Goal: Information Seeking & Learning: Learn about a topic

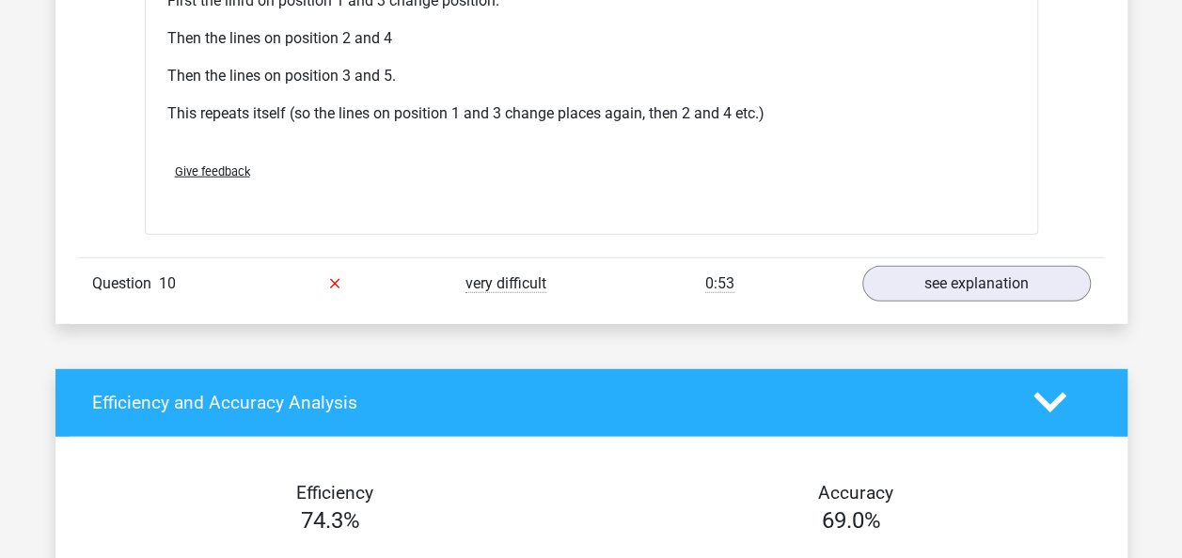
scroll to position [5904, 0]
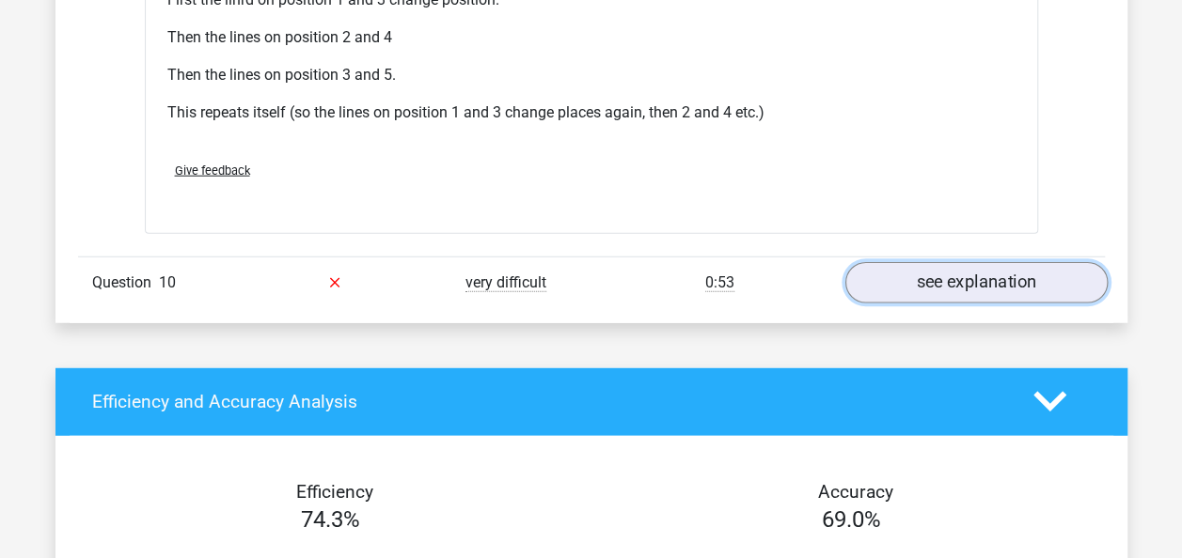
click at [970, 273] on link "see explanation" at bounding box center [975, 282] width 262 height 41
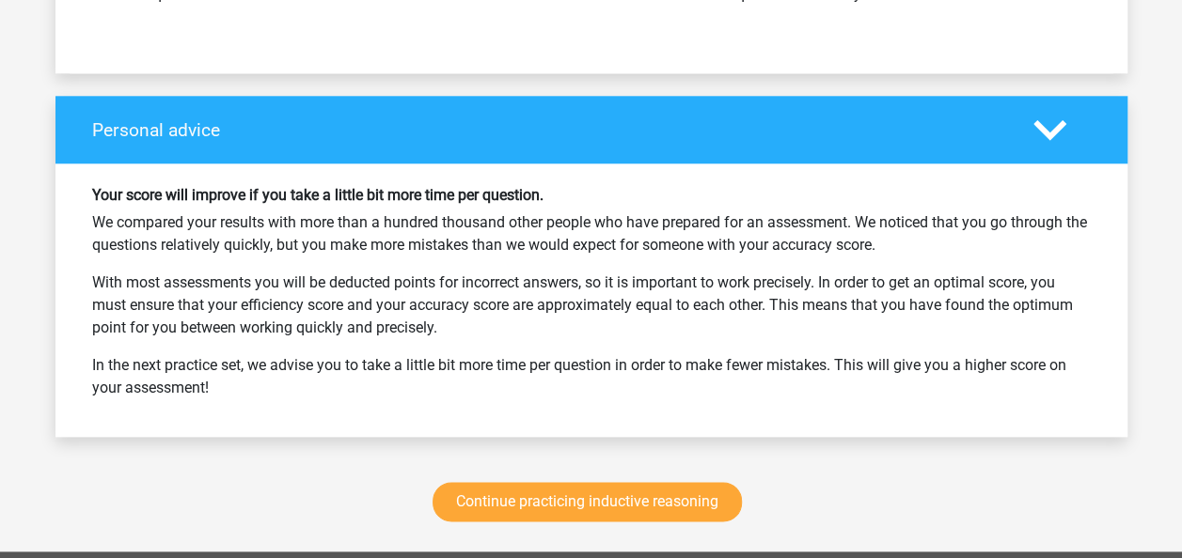
scroll to position [8070, 0]
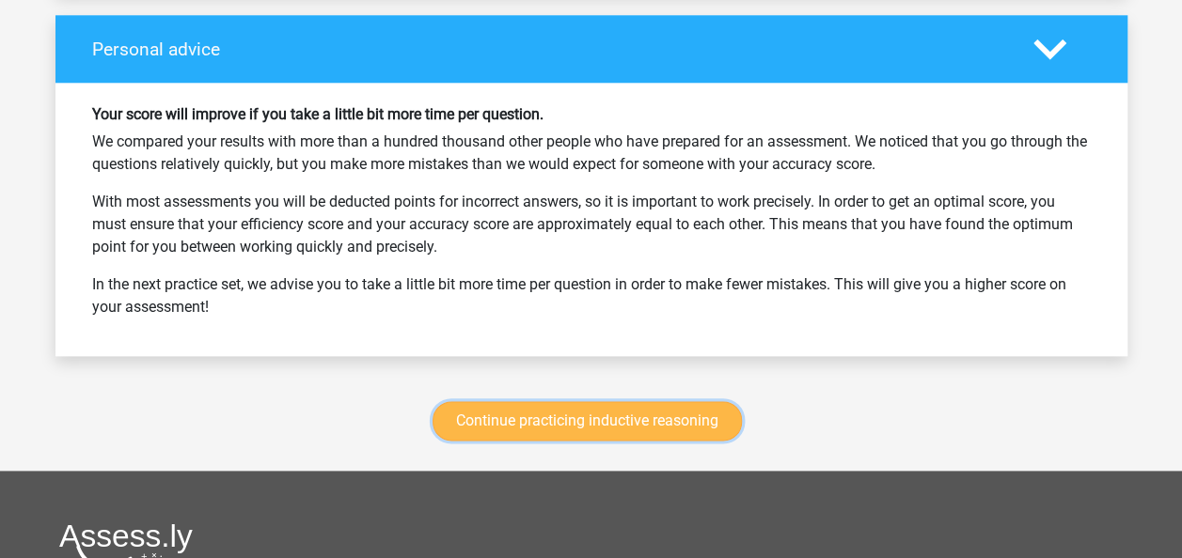
click at [637, 406] on link "Continue practicing inductive reasoning" at bounding box center [586, 420] width 309 height 39
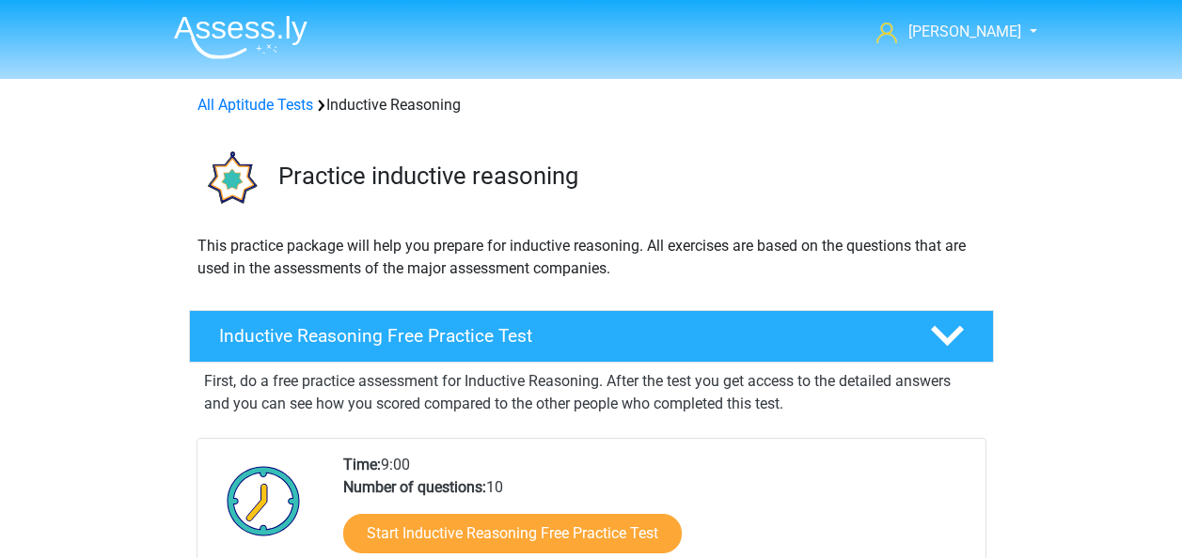
scroll to position [792, 0]
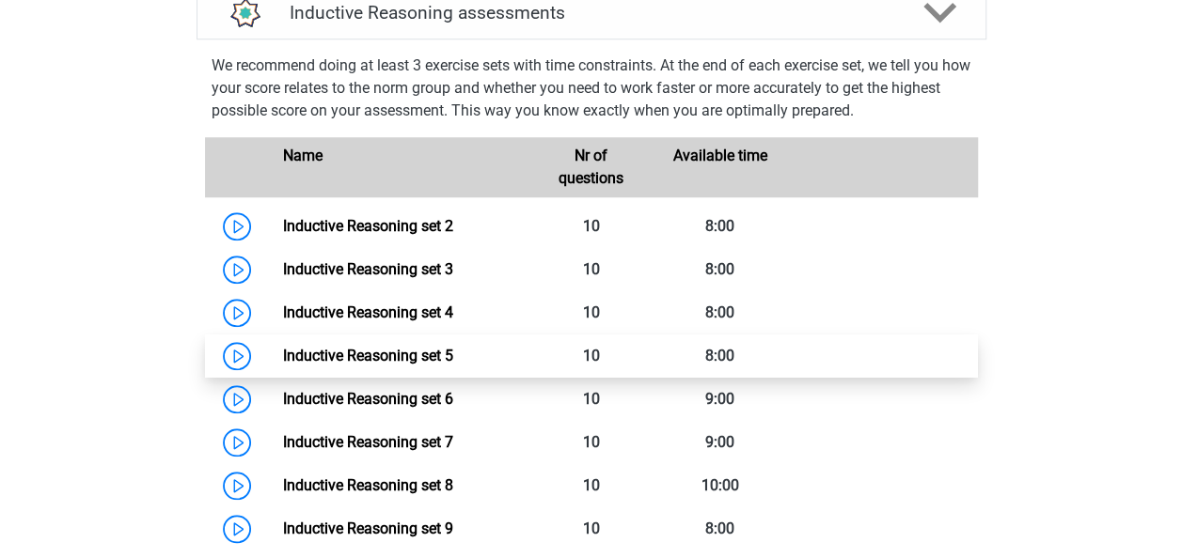
click at [283, 365] on link "Inductive Reasoning set 5" at bounding box center [368, 356] width 170 height 18
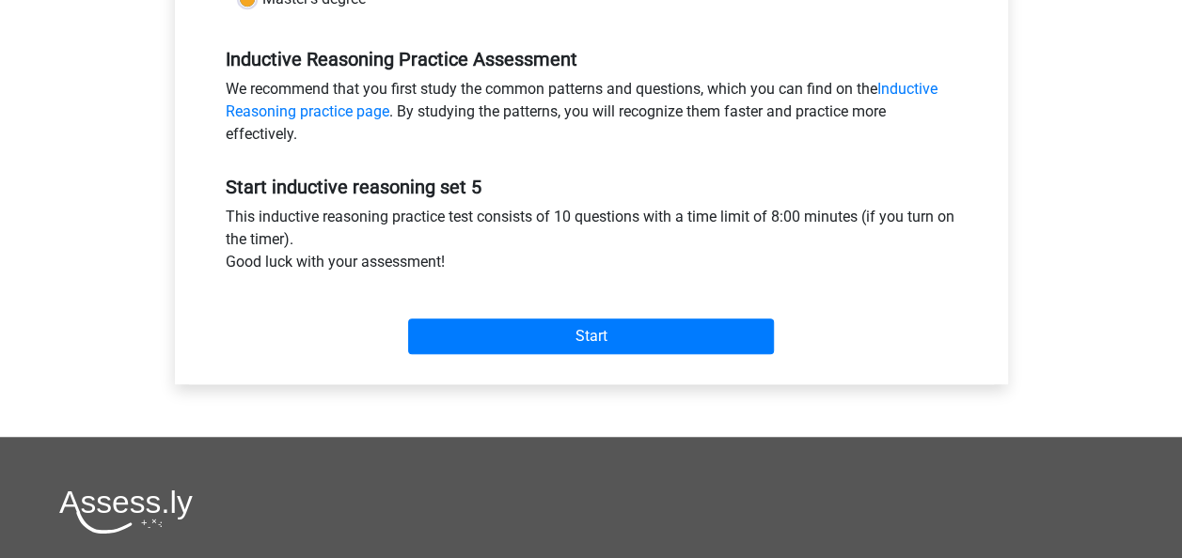
scroll to position [555, 0]
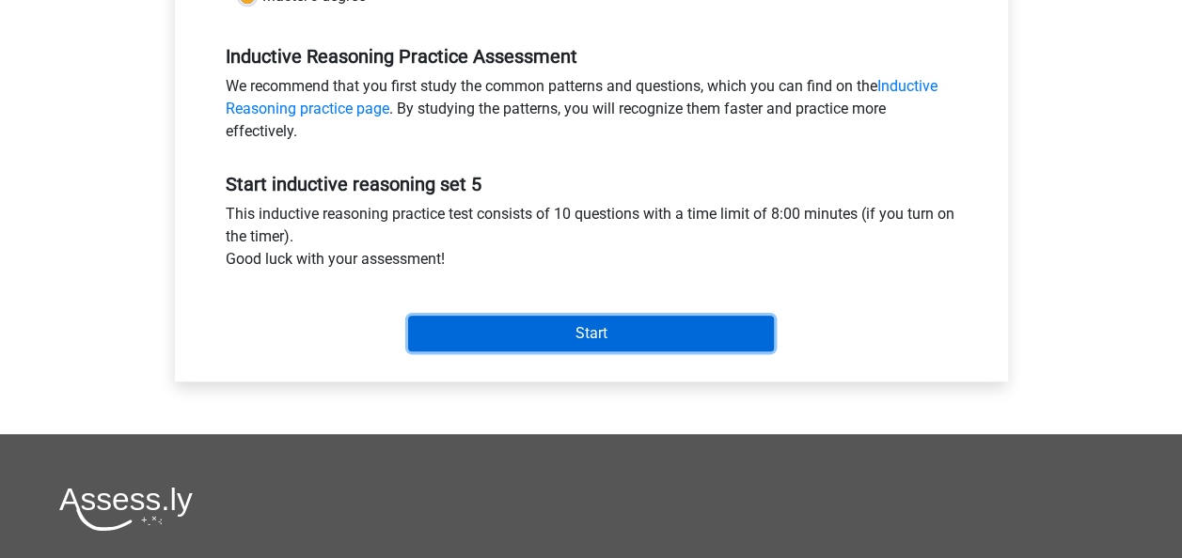
click at [538, 326] on input "Start" at bounding box center [591, 334] width 366 height 36
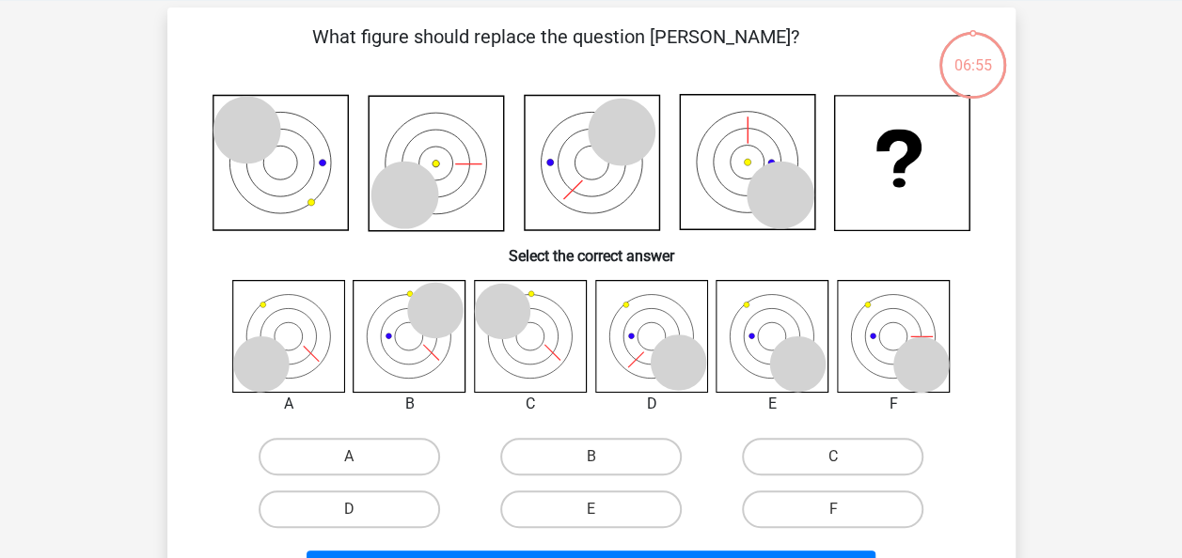
scroll to position [84, 0]
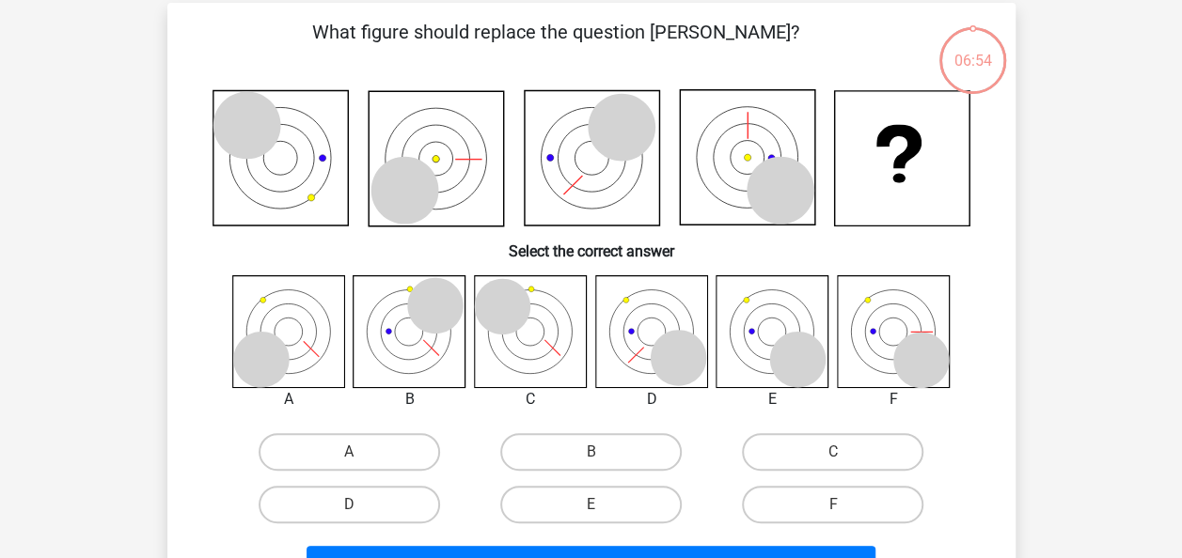
click at [590, 475] on div "B" at bounding box center [591, 452] width 242 height 53
click at [582, 462] on label "B" at bounding box center [590, 452] width 181 height 38
click at [590, 462] on input "B" at bounding box center [596, 458] width 12 height 12
radio input "true"
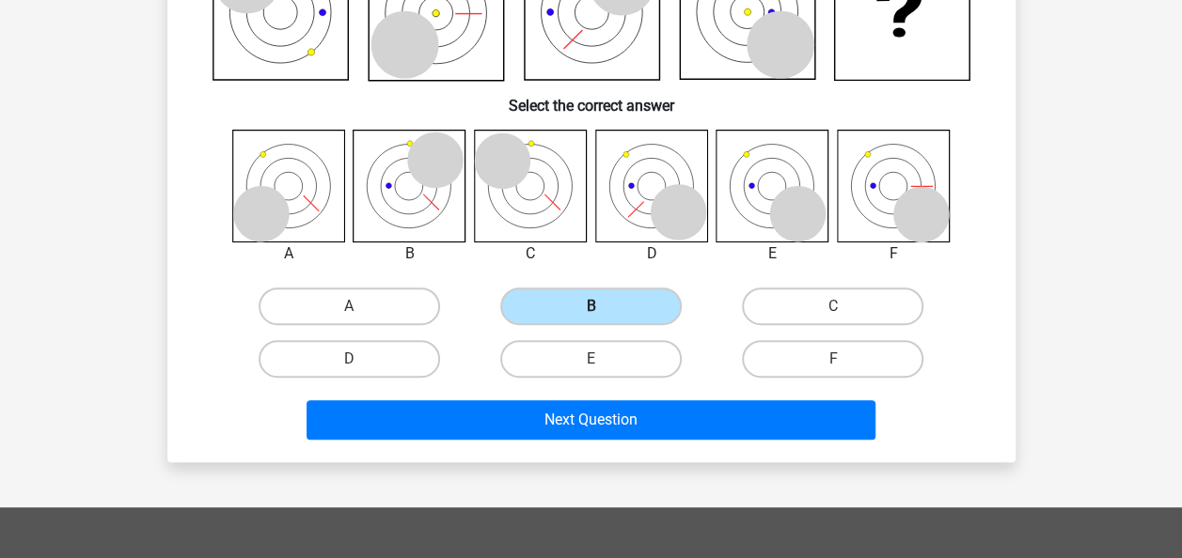
scroll to position [232, 0]
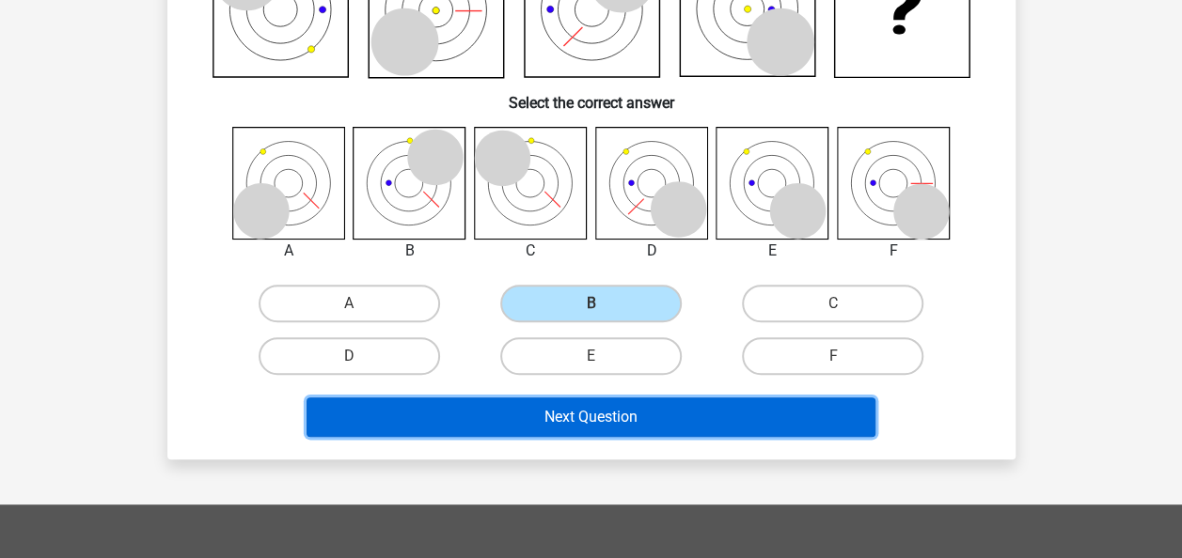
click at [587, 419] on button "Next Question" at bounding box center [590, 417] width 569 height 39
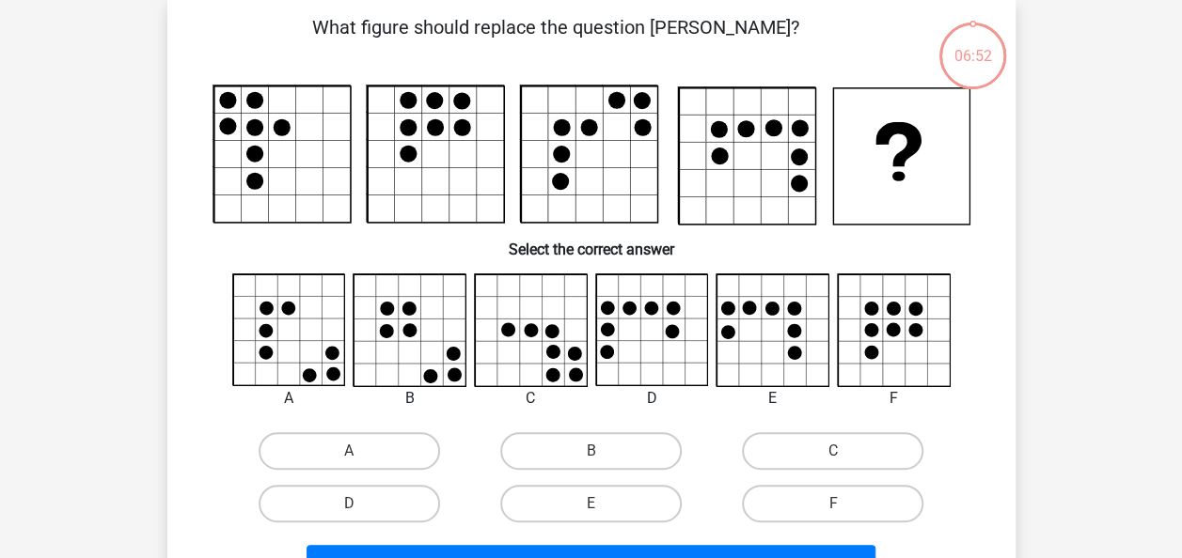
scroll to position [86, 0]
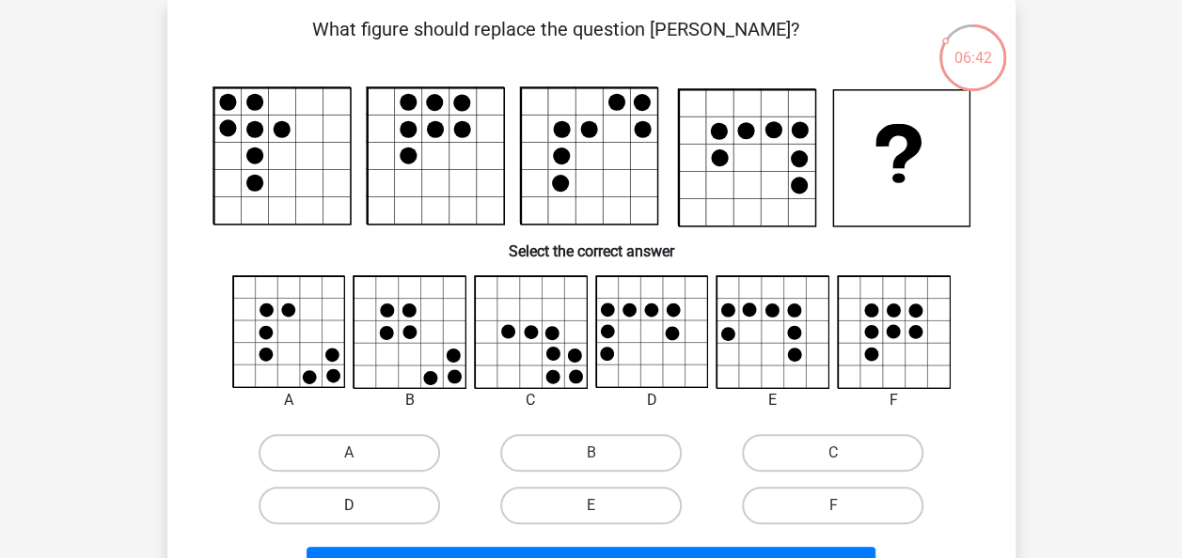
click at [395, 492] on label "D" at bounding box center [348, 506] width 181 height 38
click at [361, 506] on input "D" at bounding box center [355, 512] width 12 height 12
radio input "true"
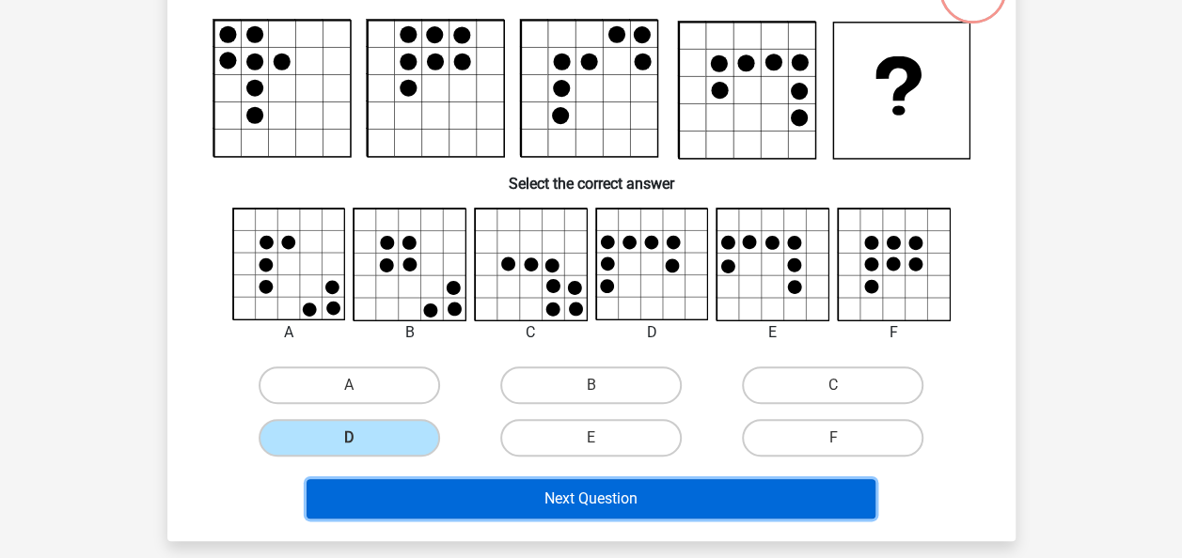
click at [397, 492] on button "Next Question" at bounding box center [590, 498] width 569 height 39
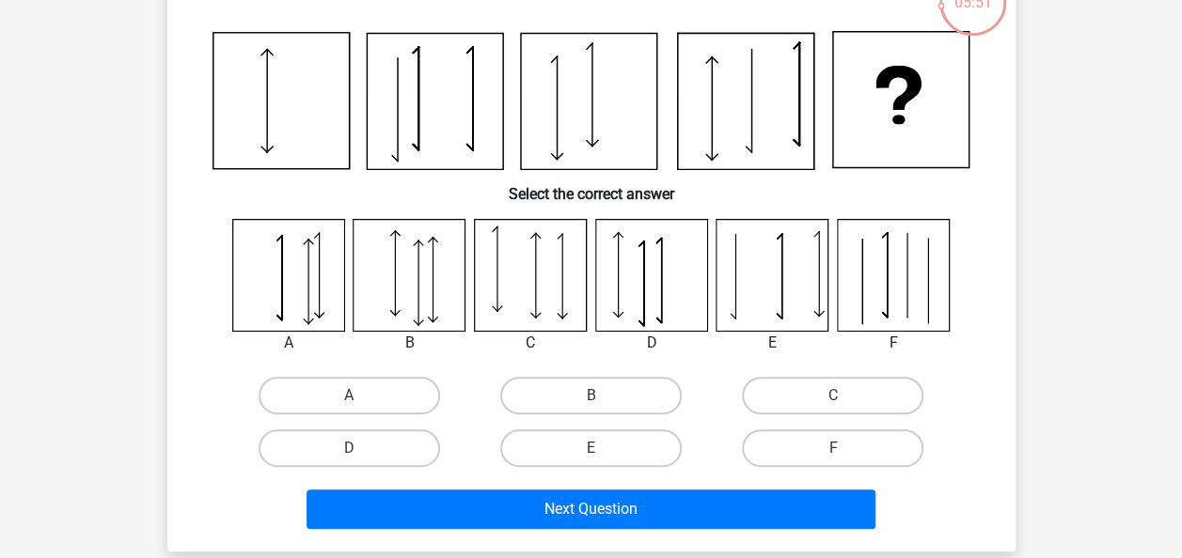
scroll to position [143, 0]
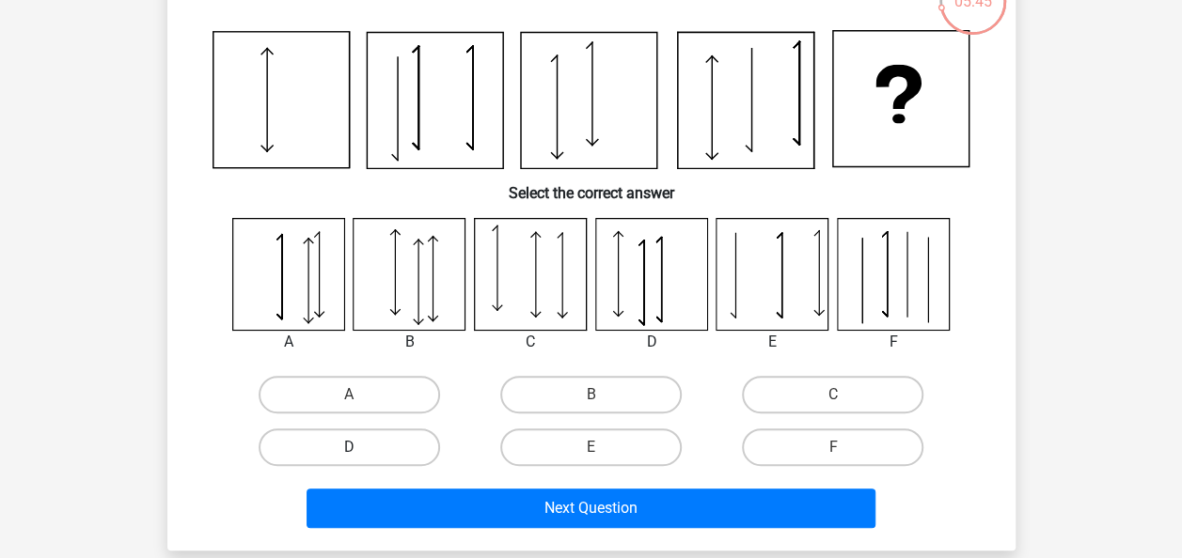
click at [374, 443] on label "D" at bounding box center [348, 448] width 181 height 38
click at [361, 447] on input "D" at bounding box center [355, 453] width 12 height 12
radio input "true"
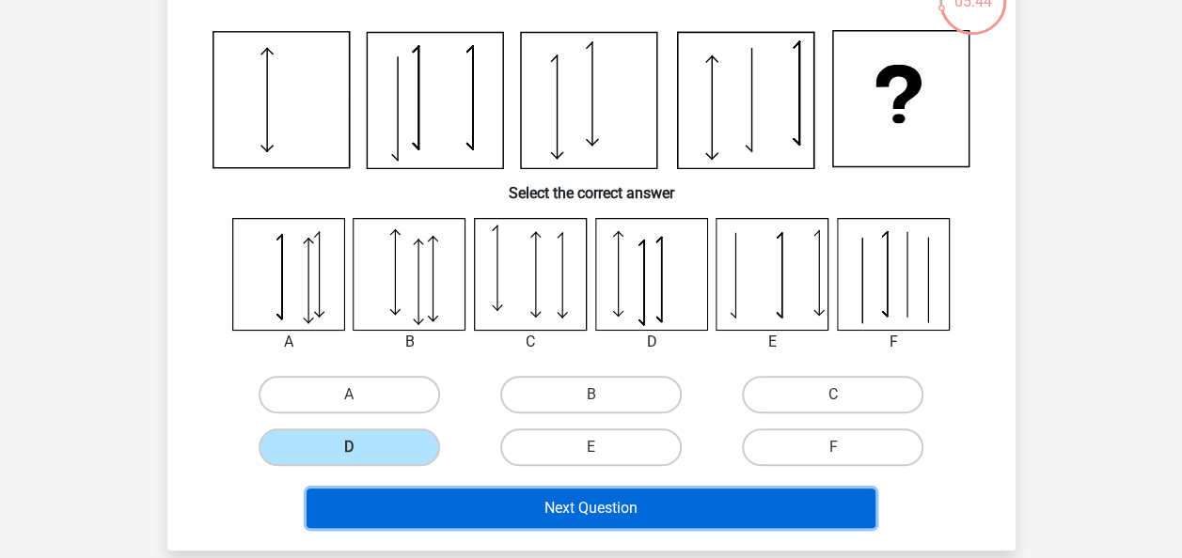
click at [446, 509] on button "Next Question" at bounding box center [590, 508] width 569 height 39
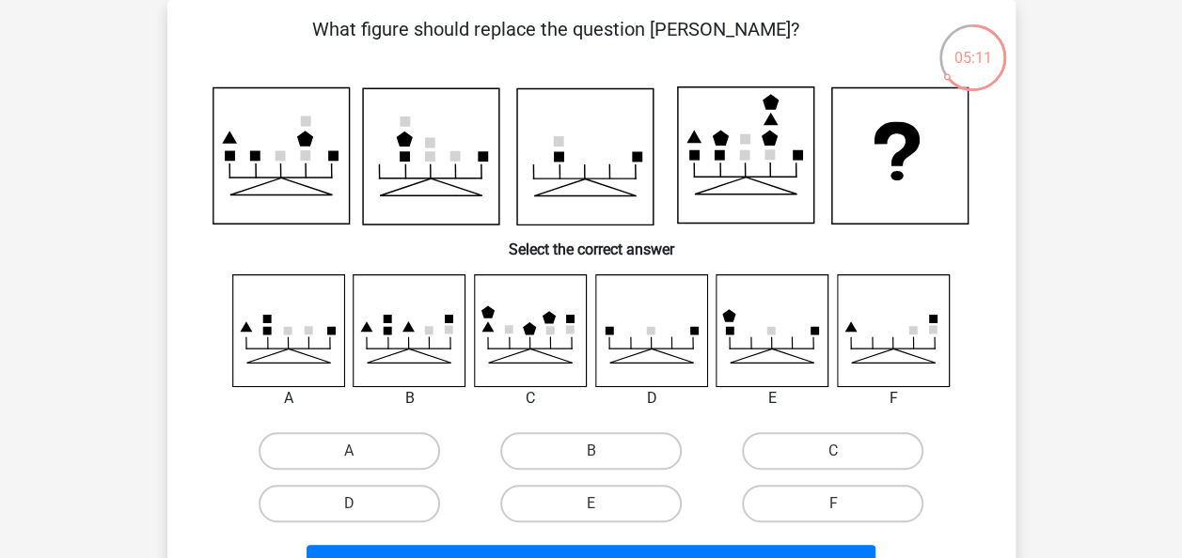
scroll to position [137, 0]
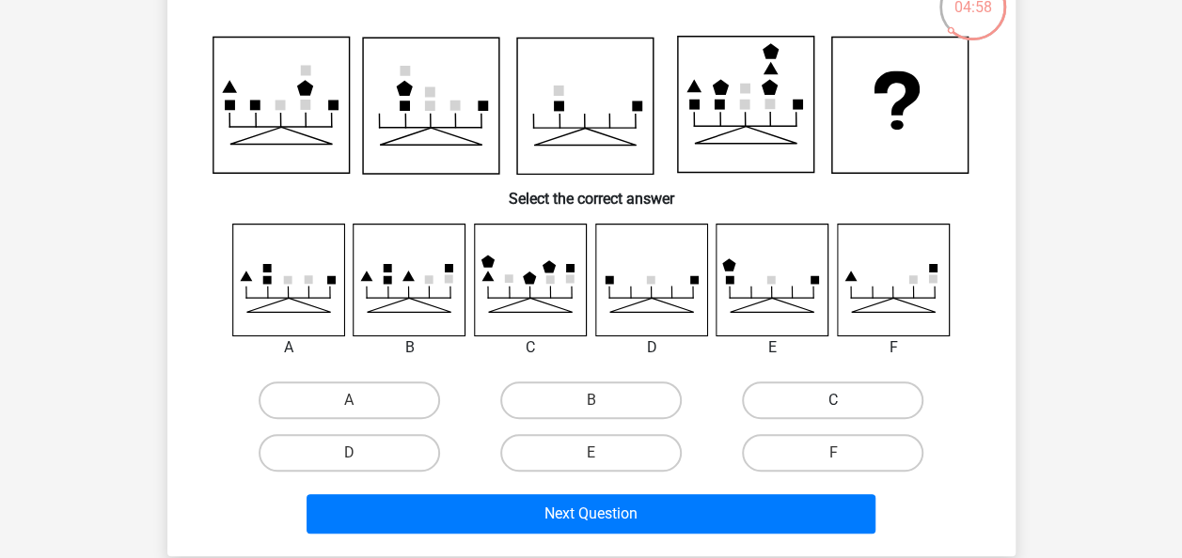
click at [828, 410] on label "C" at bounding box center [832, 401] width 181 height 38
click at [833, 410] on input "C" at bounding box center [839, 406] width 12 height 12
radio input "true"
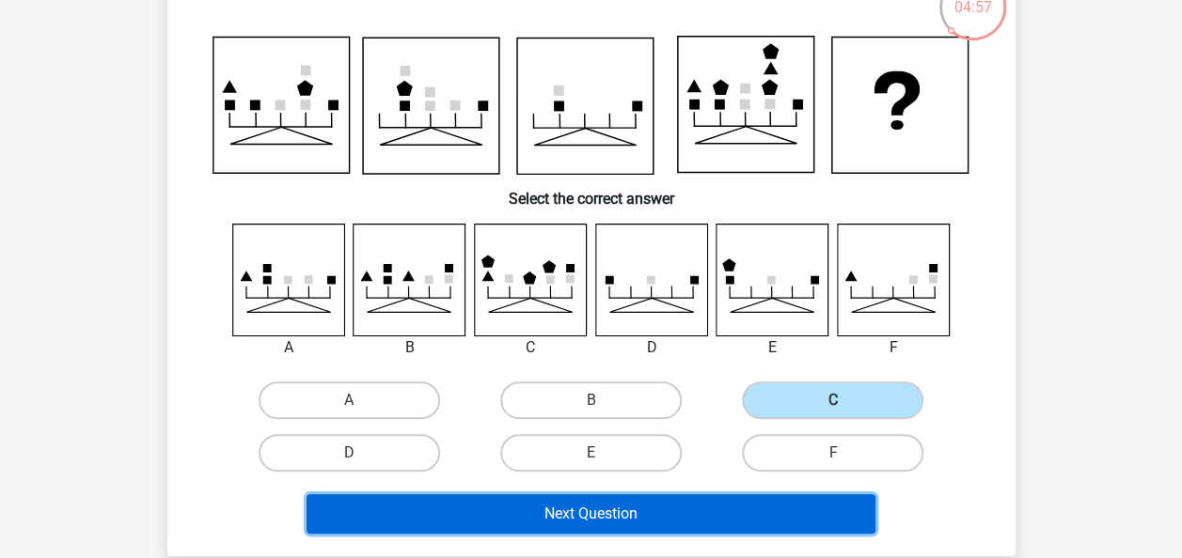
click at [632, 527] on button "Next Question" at bounding box center [590, 513] width 569 height 39
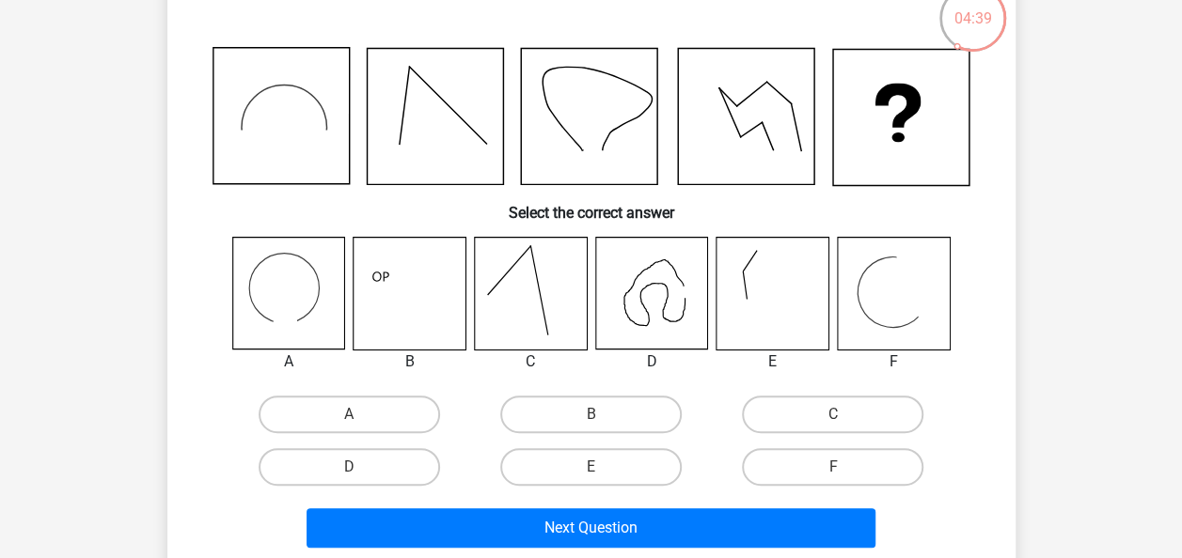
scroll to position [139, 0]
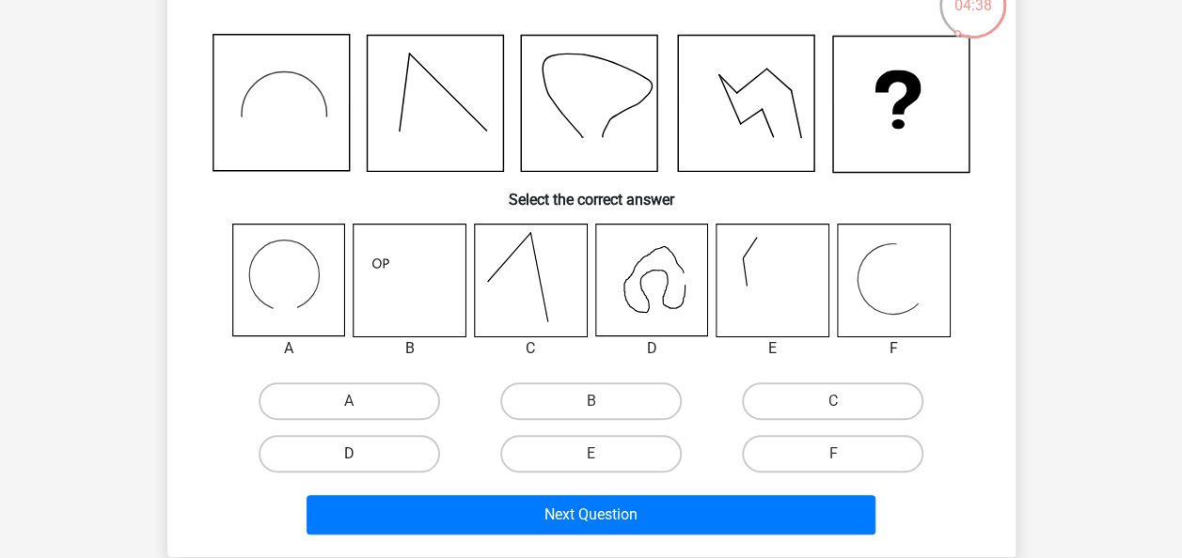
click at [419, 457] on label "D" at bounding box center [348, 454] width 181 height 38
click at [361, 457] on input "D" at bounding box center [355, 460] width 12 height 12
radio input "true"
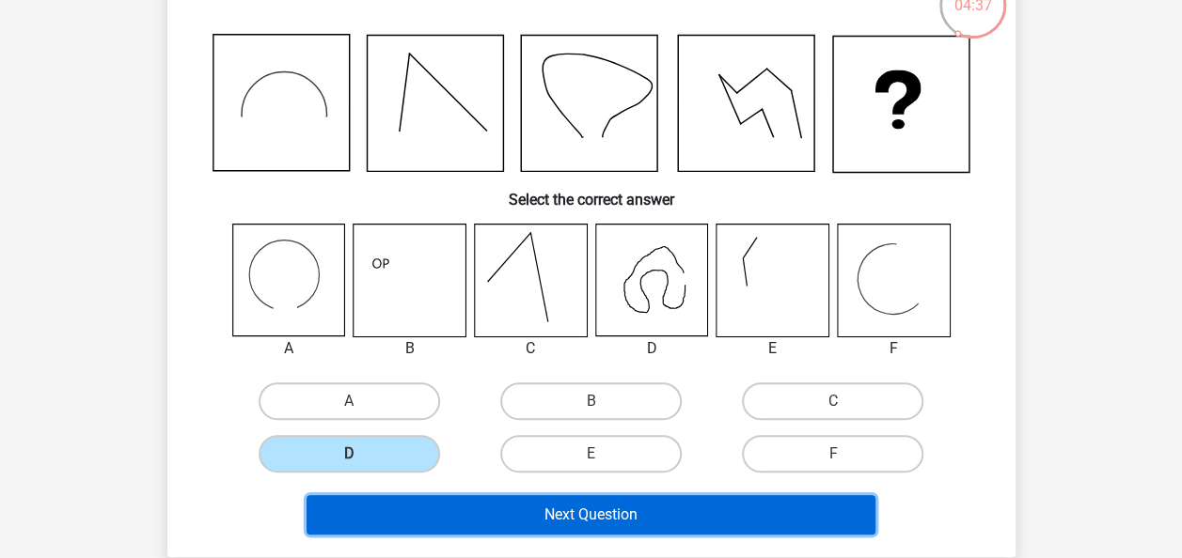
click at [581, 521] on button "Next Question" at bounding box center [590, 514] width 569 height 39
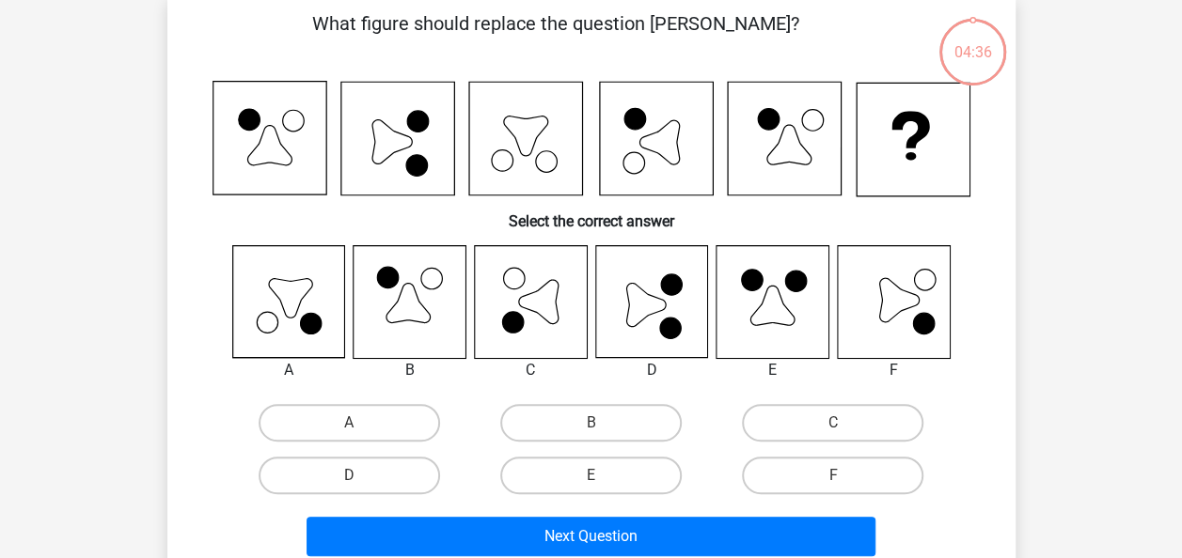
scroll to position [86, 0]
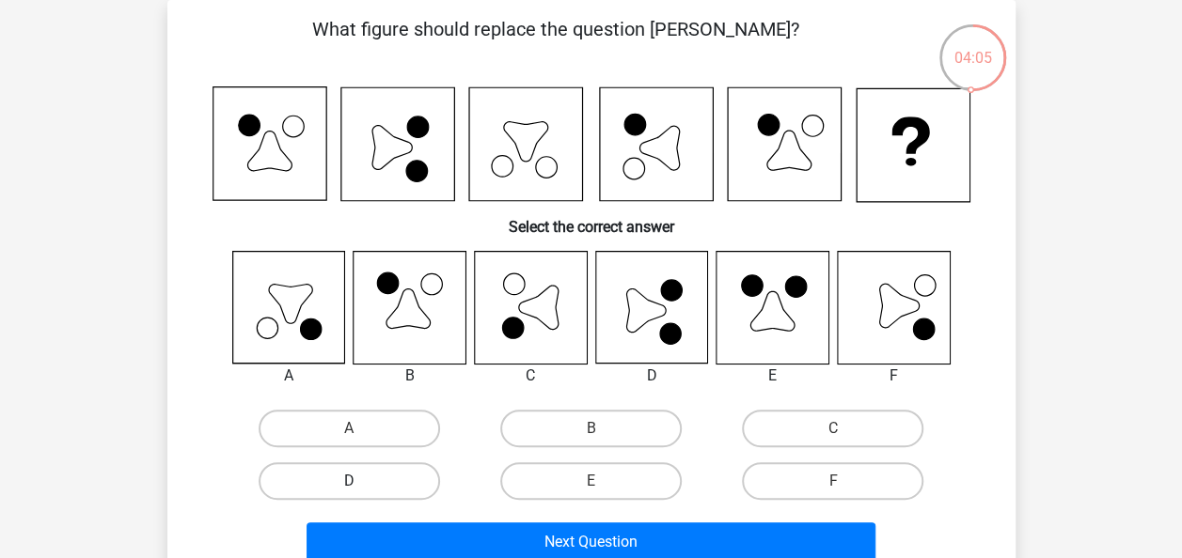
click at [315, 469] on label "D" at bounding box center [348, 481] width 181 height 38
click at [349, 481] on input "D" at bounding box center [355, 487] width 12 height 12
radio input "true"
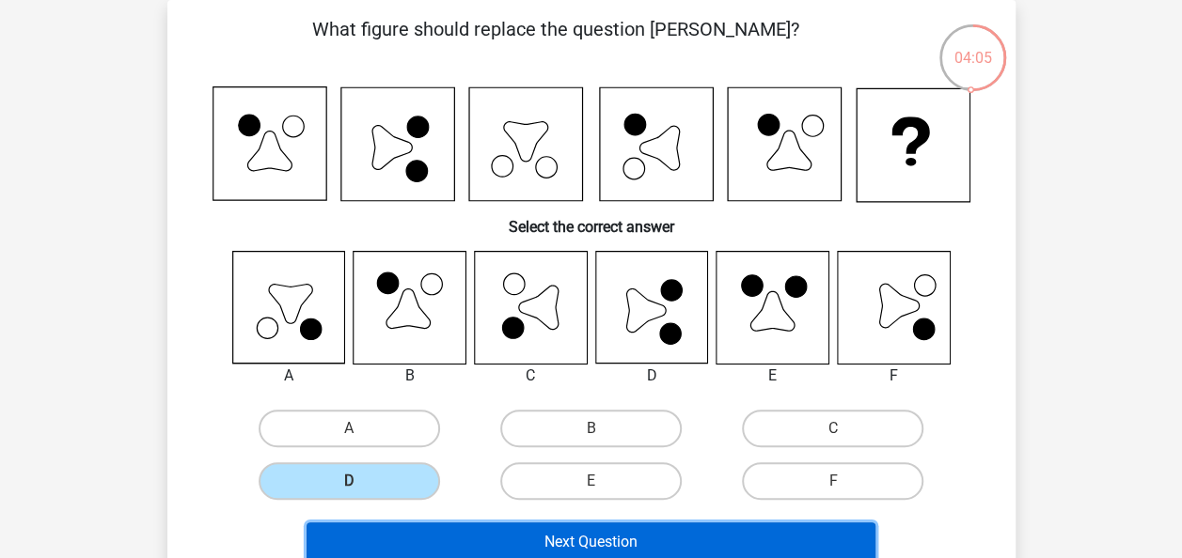
click at [442, 543] on button "Next Question" at bounding box center [590, 542] width 569 height 39
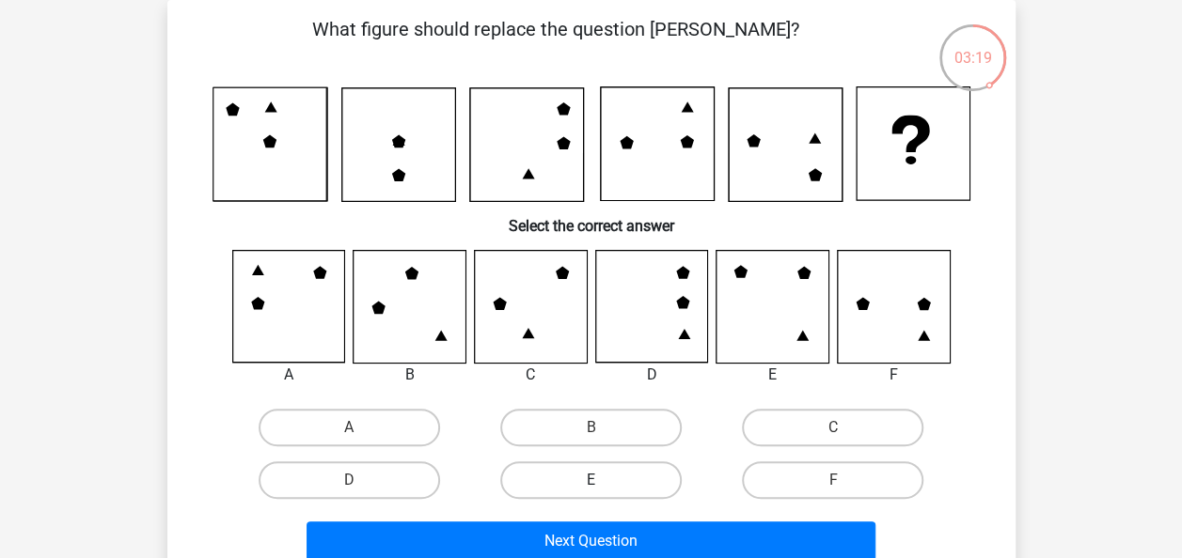
click at [598, 477] on label "E" at bounding box center [590, 481] width 181 height 38
click at [598, 480] on input "E" at bounding box center [596, 486] width 12 height 12
radio input "true"
click at [618, 442] on label "B" at bounding box center [590, 428] width 181 height 38
click at [603, 440] on input "B" at bounding box center [596, 434] width 12 height 12
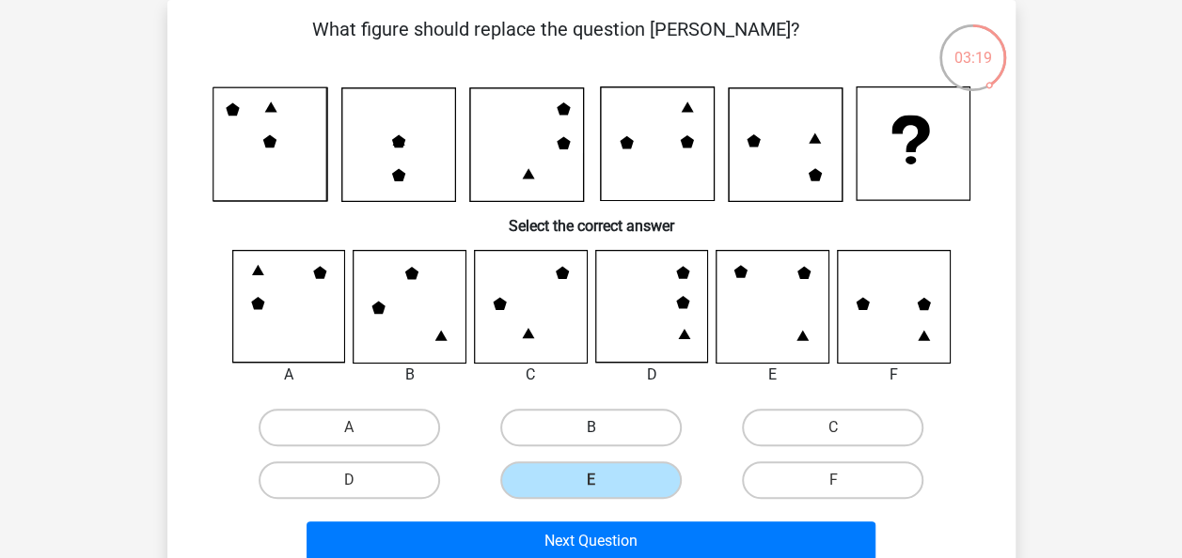
radio input "true"
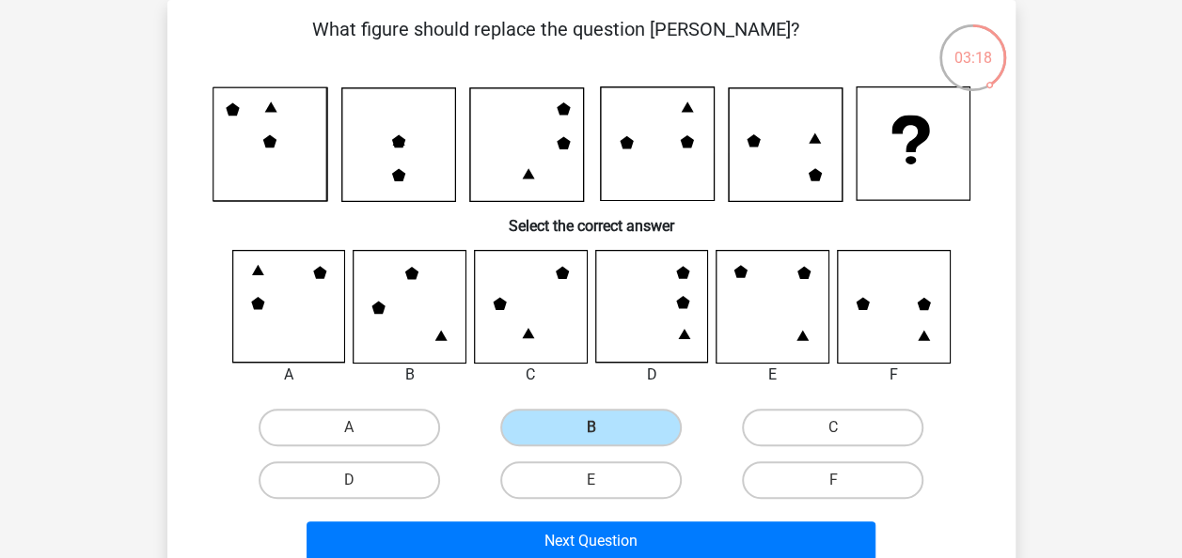
click at [583, 519] on div "Next Question" at bounding box center [591, 538] width 788 height 62
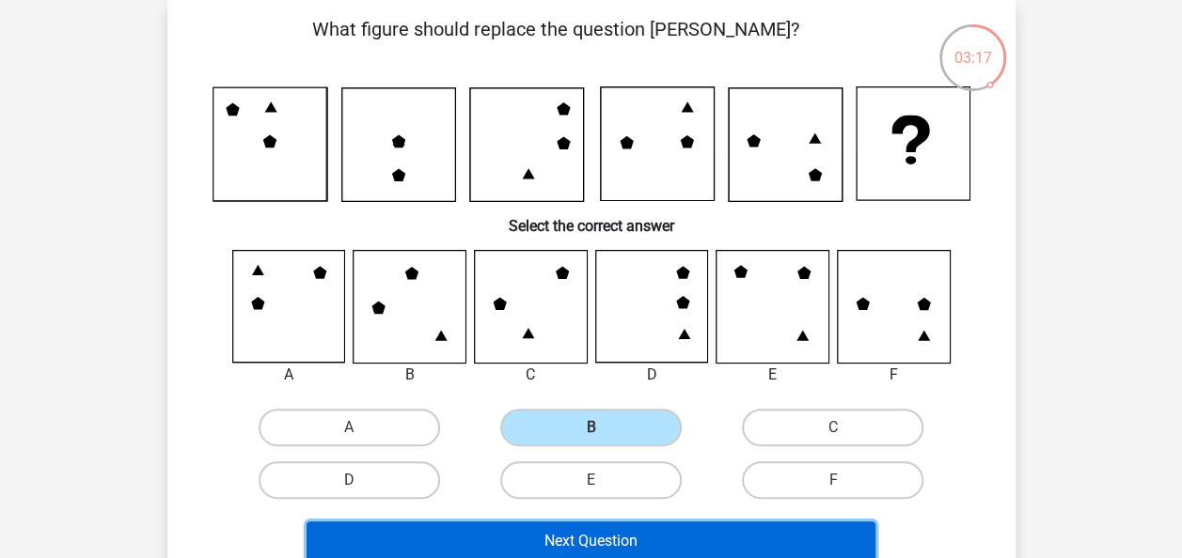
click at [540, 535] on button "Next Question" at bounding box center [590, 541] width 569 height 39
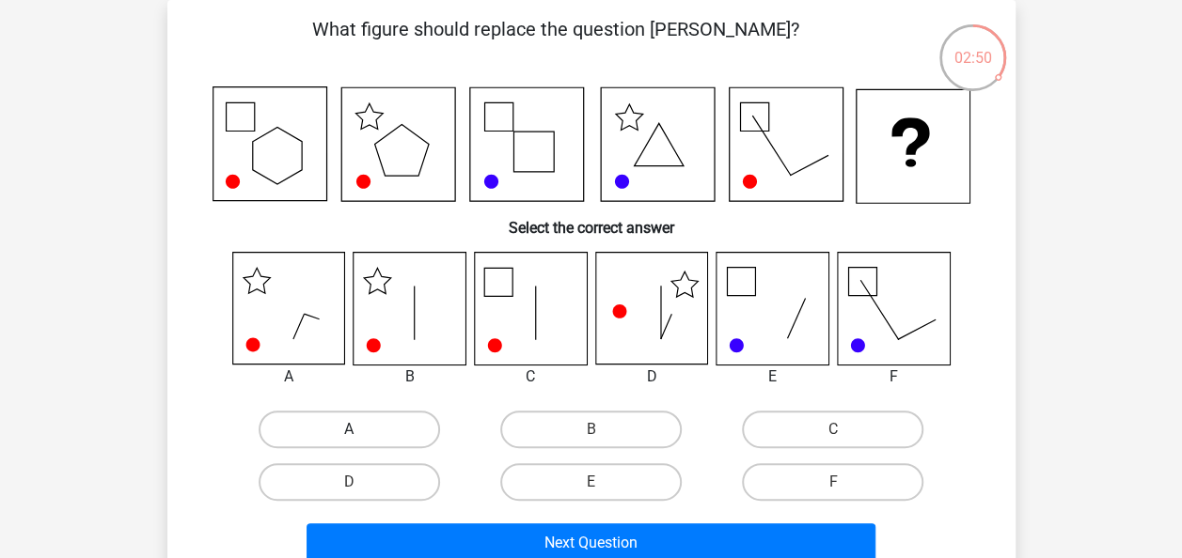
click at [327, 418] on label "A" at bounding box center [348, 430] width 181 height 38
click at [349, 430] on input "A" at bounding box center [355, 436] width 12 height 12
radio input "true"
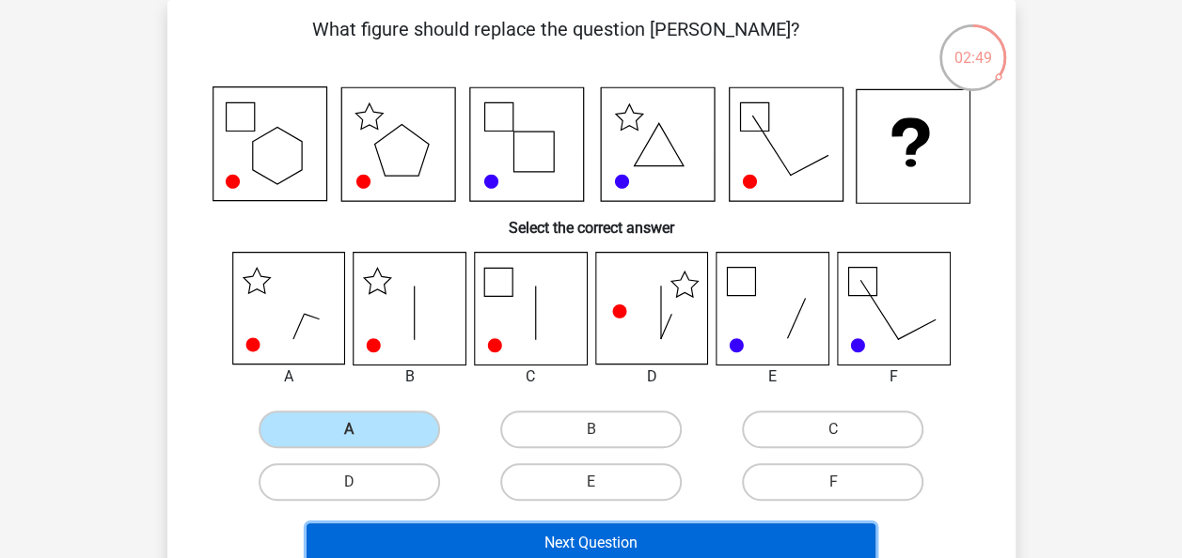
click at [437, 531] on button "Next Question" at bounding box center [590, 543] width 569 height 39
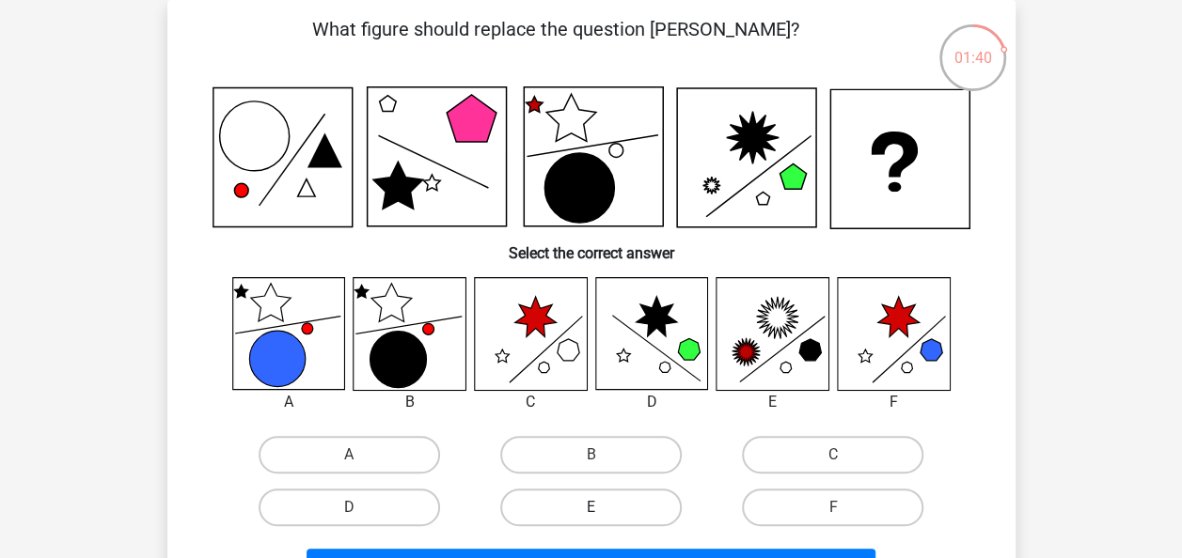
click at [540, 506] on label "E" at bounding box center [590, 508] width 181 height 38
click at [590, 508] on input "E" at bounding box center [596, 514] width 12 height 12
radio input "true"
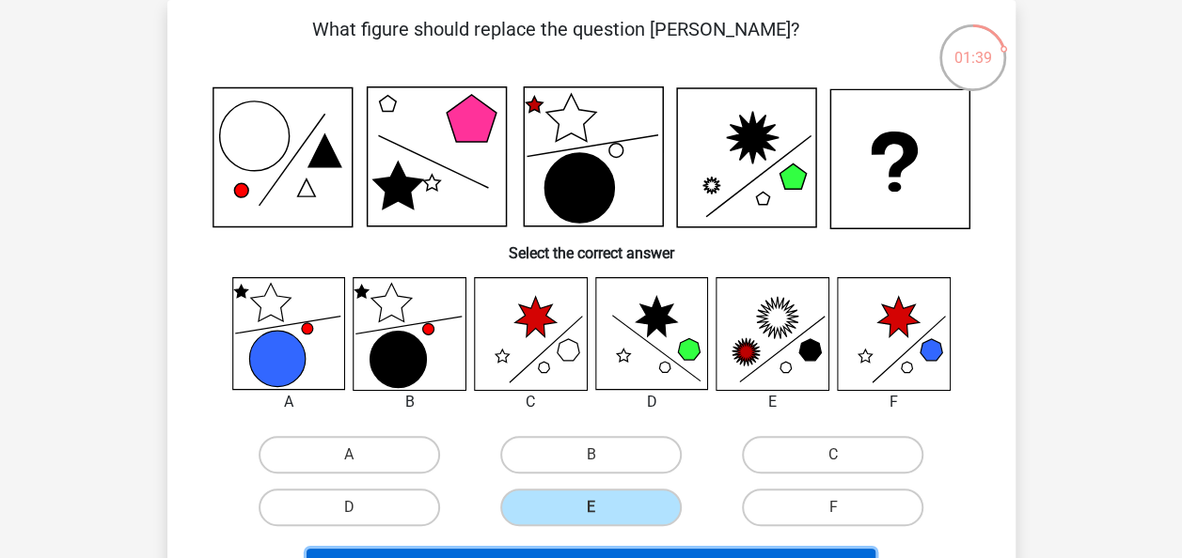
click at [497, 556] on button "Next Question" at bounding box center [590, 568] width 569 height 39
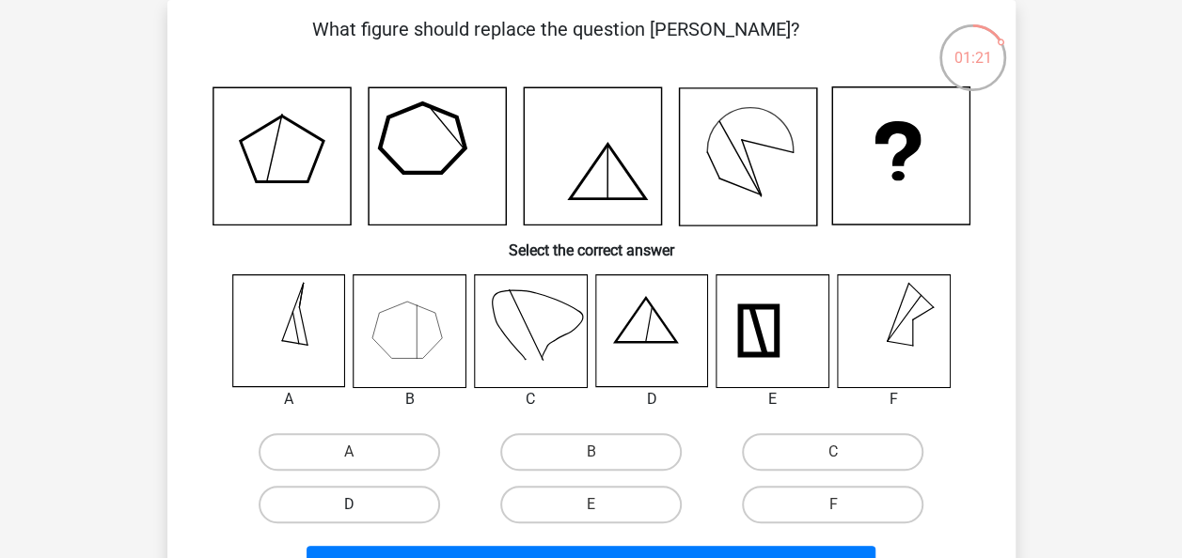
click at [410, 511] on label "D" at bounding box center [348, 505] width 181 height 38
click at [361, 511] on input "D" at bounding box center [355, 511] width 12 height 12
radio input "true"
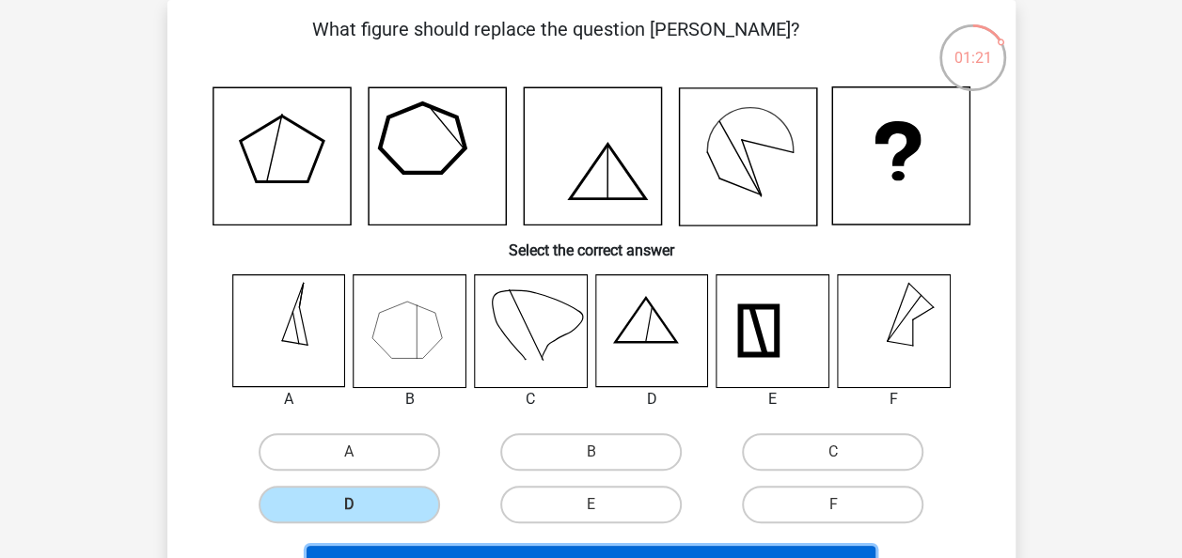
click at [455, 553] on button "Results" at bounding box center [590, 565] width 569 height 39
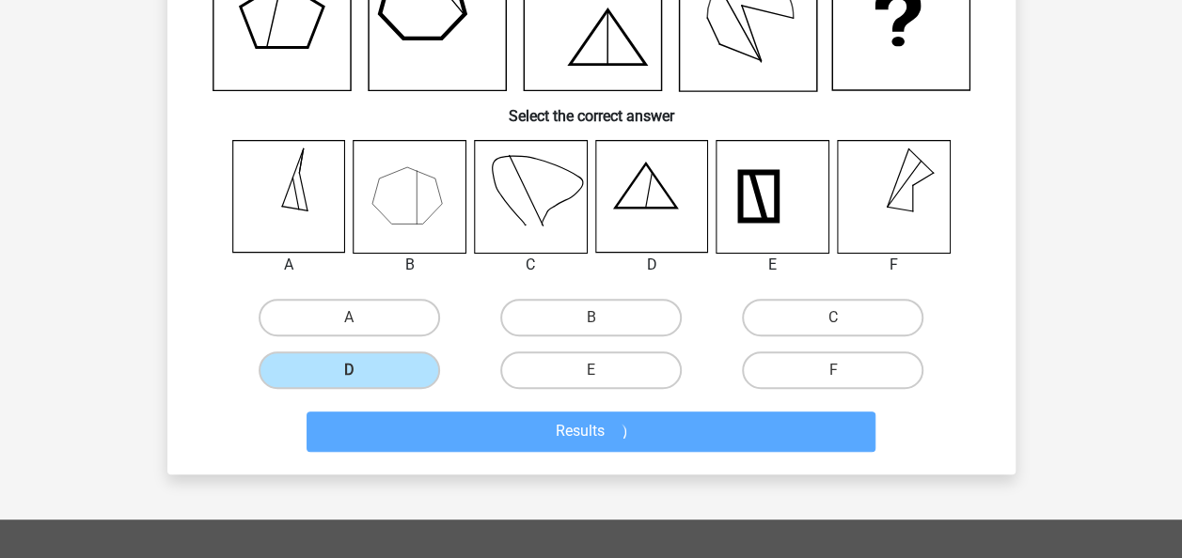
scroll to position [222, 0]
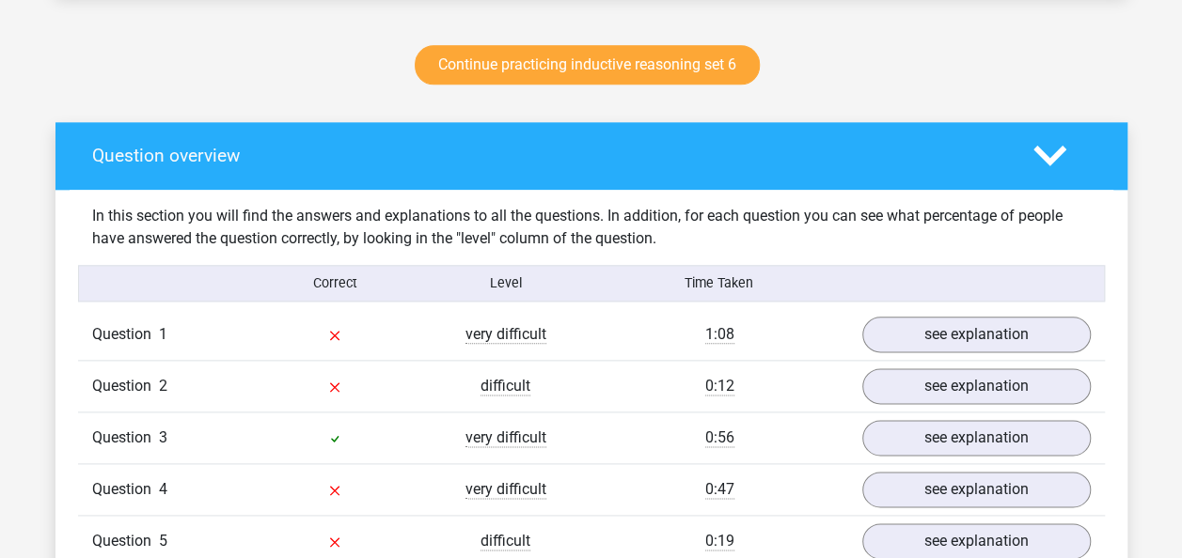
scroll to position [1083, 0]
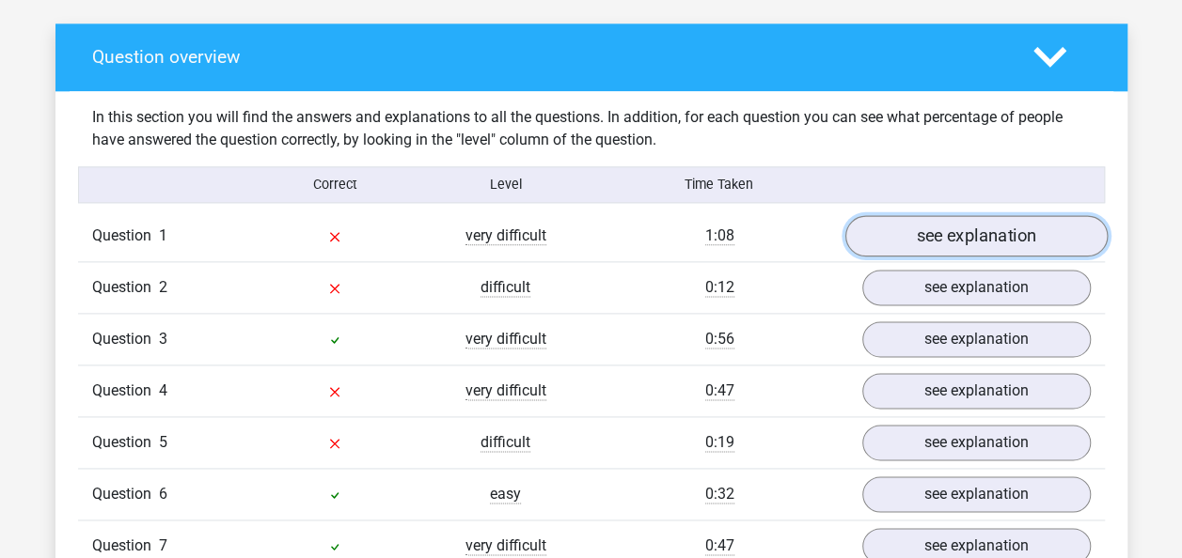
click at [940, 233] on link "see explanation" at bounding box center [975, 235] width 262 height 41
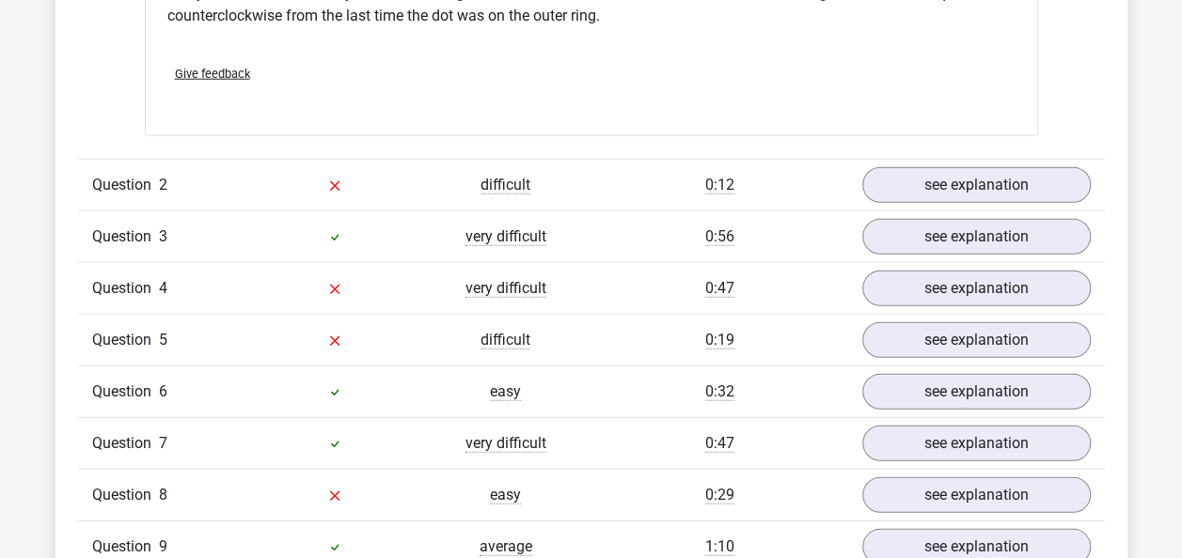
scroll to position [2353, 0]
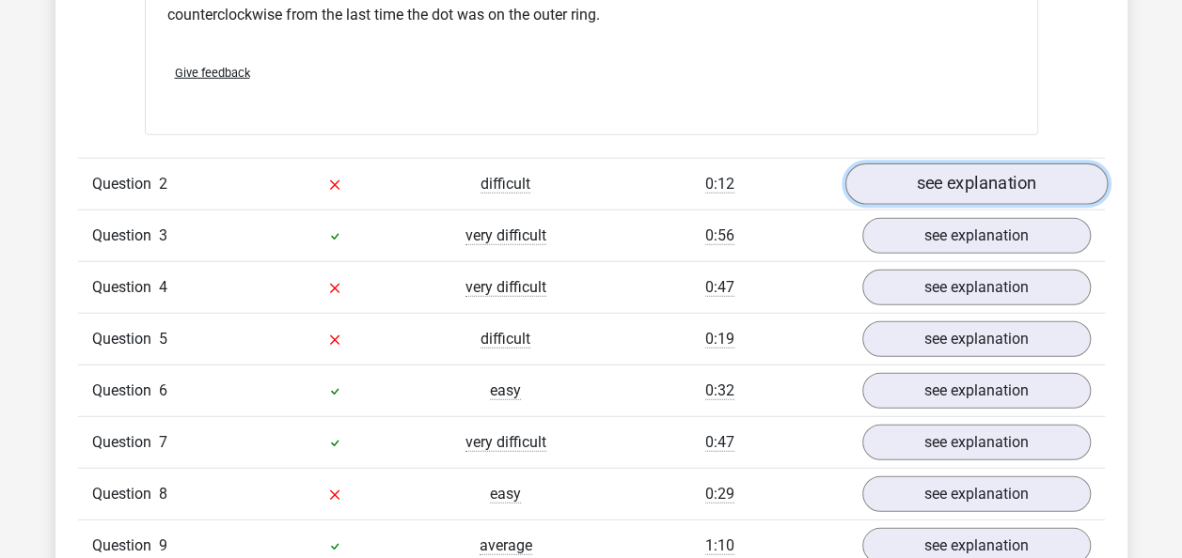
click at [1013, 192] on link "see explanation" at bounding box center [975, 184] width 262 height 41
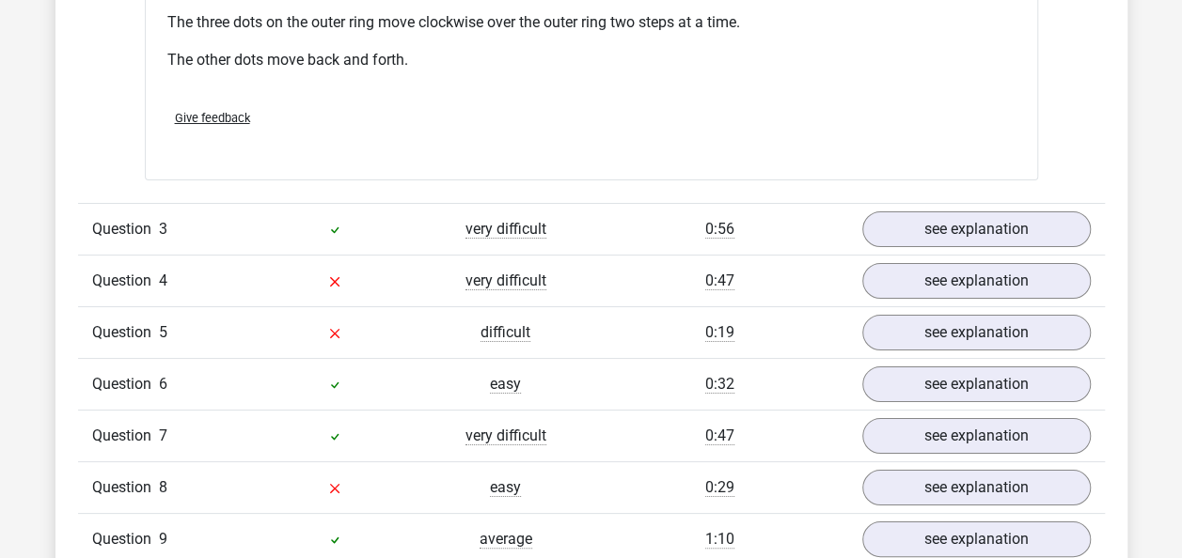
scroll to position [3580, 0]
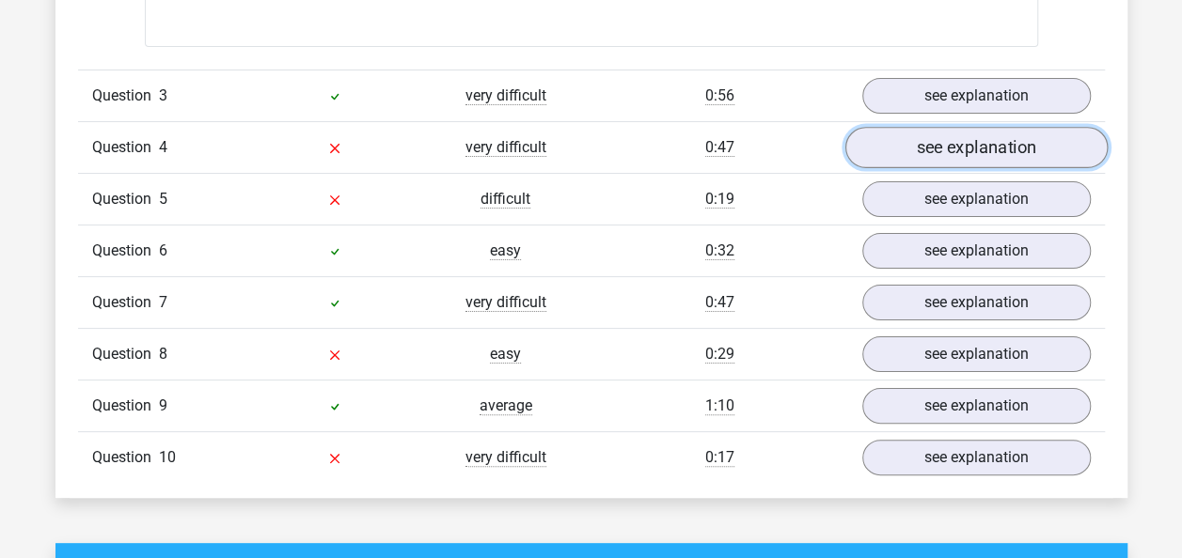
click at [1004, 158] on link "see explanation" at bounding box center [975, 147] width 262 height 41
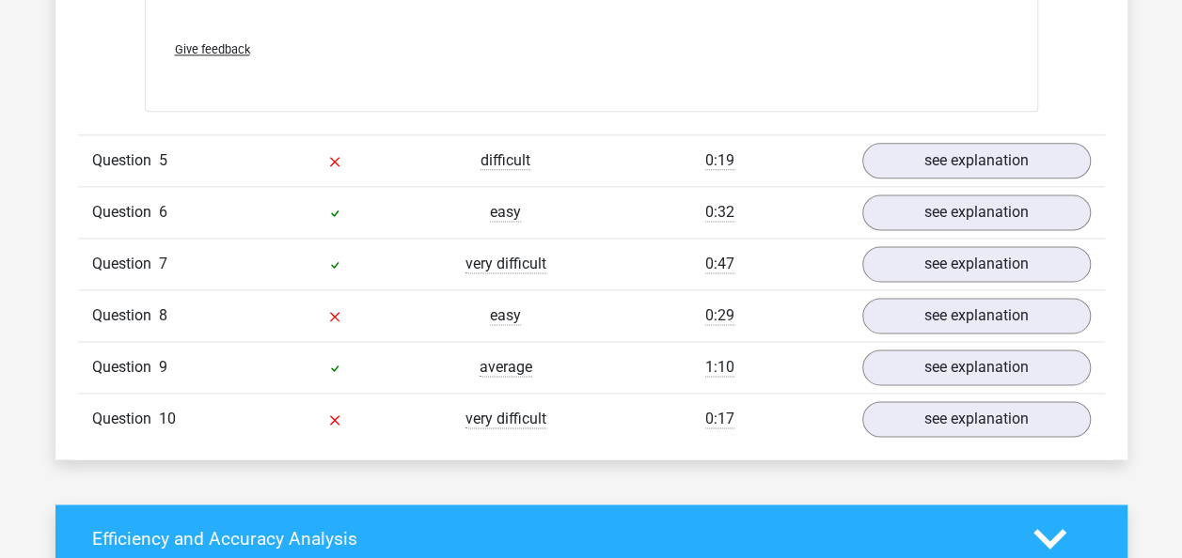
scroll to position [4690, 0]
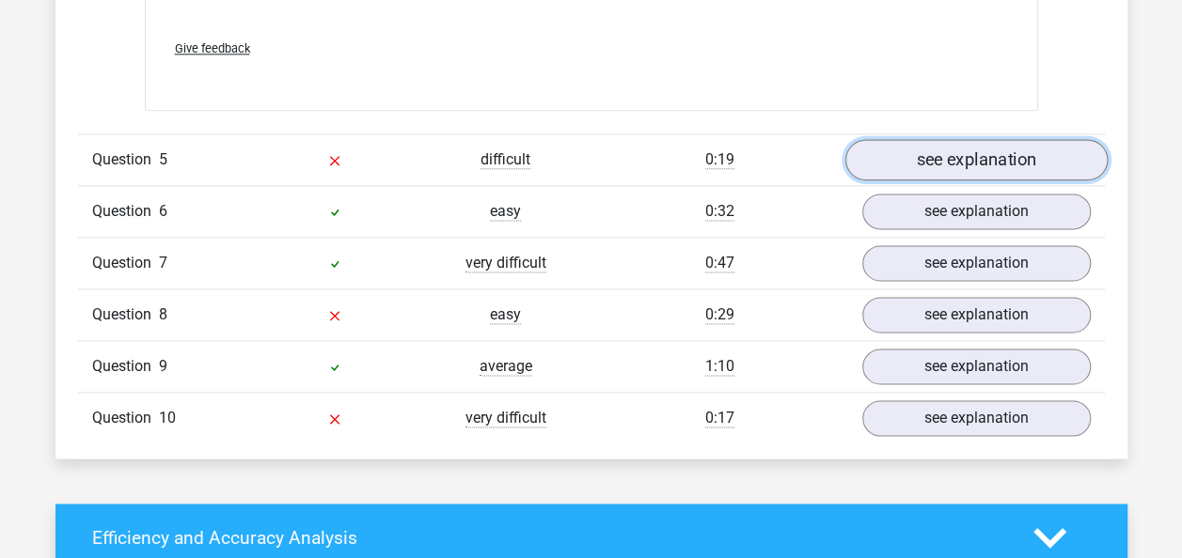
click at [975, 139] on link "see explanation" at bounding box center [975, 159] width 262 height 41
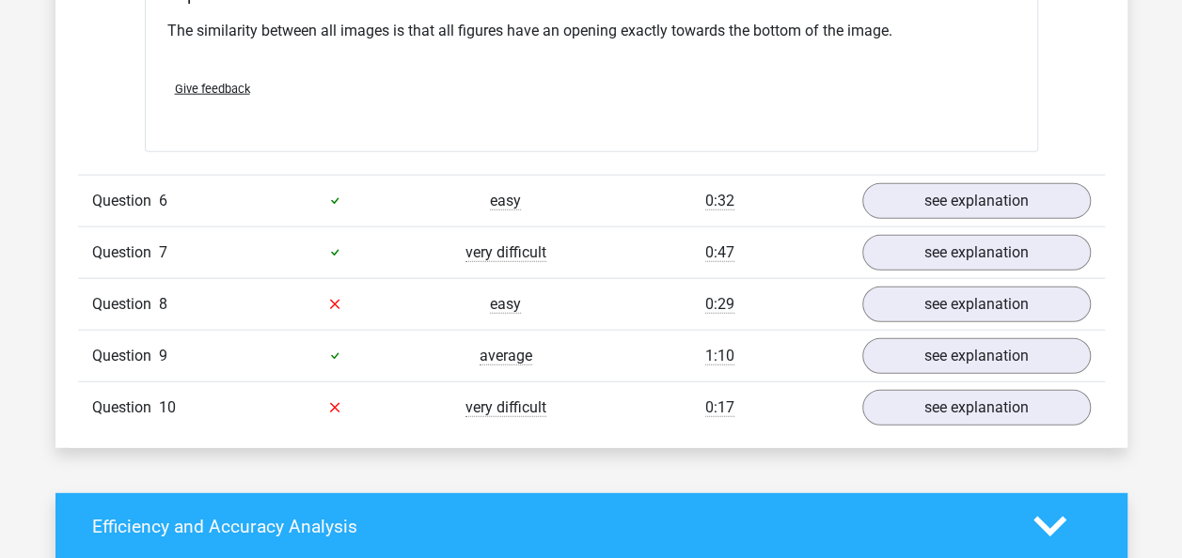
scroll to position [5757, 0]
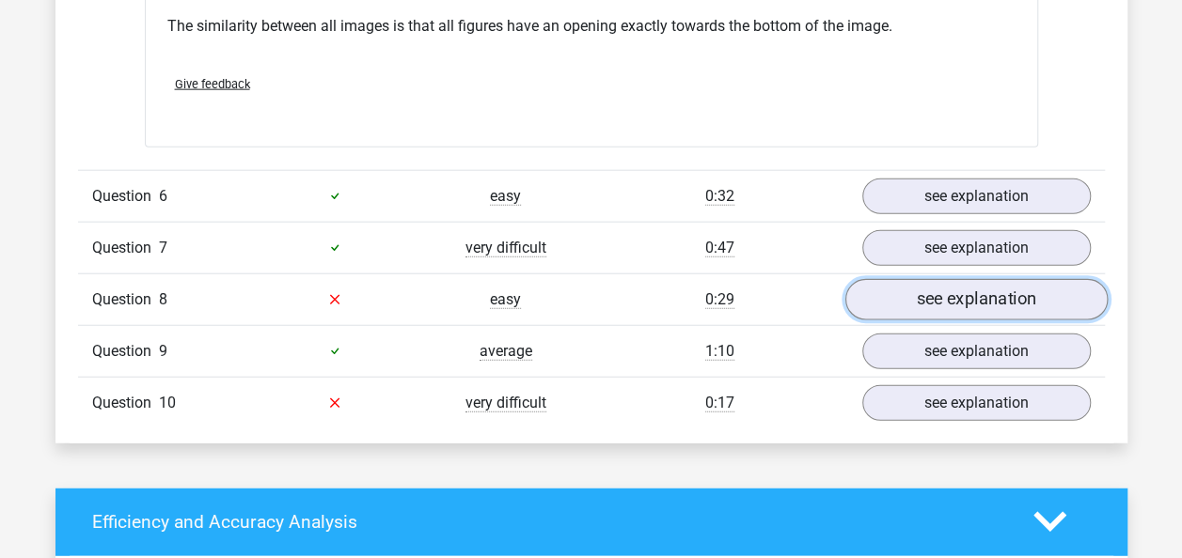
click at [976, 288] on link "see explanation" at bounding box center [975, 299] width 262 height 41
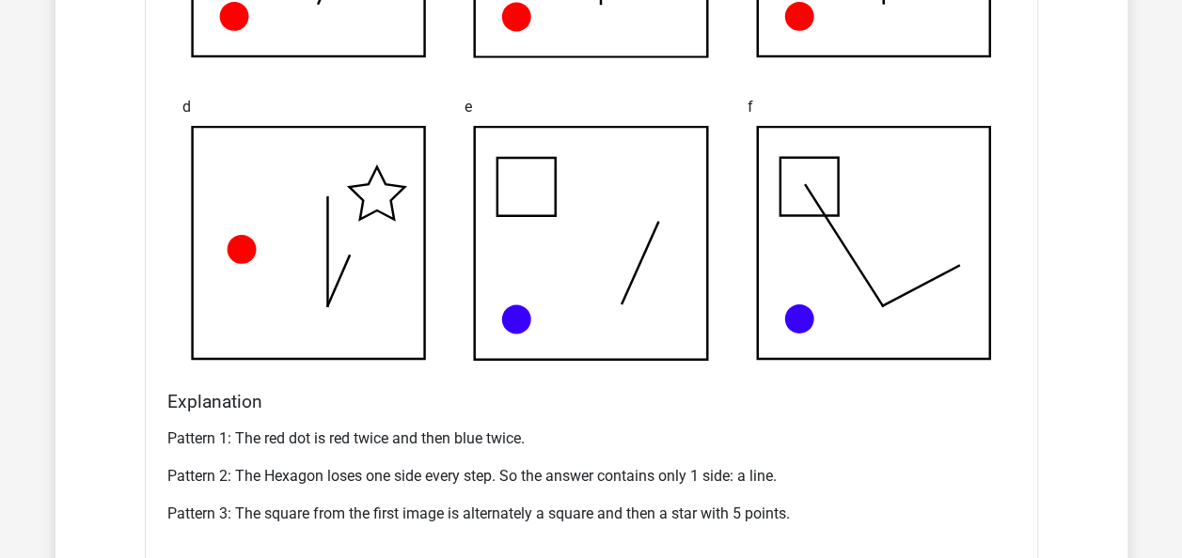
scroll to position [6849, 0]
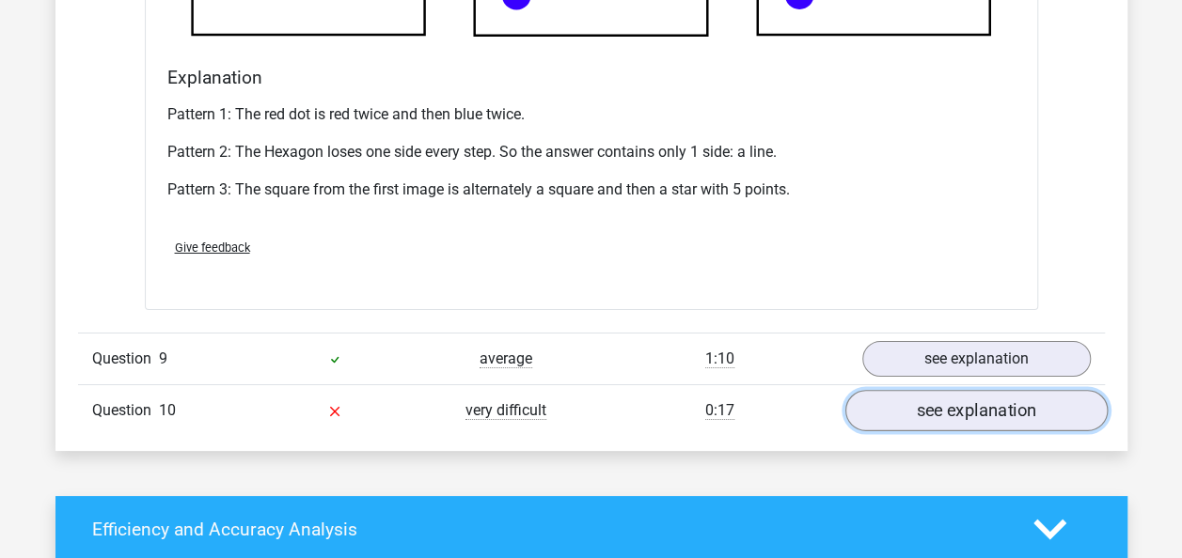
click at [931, 411] on link "see explanation" at bounding box center [975, 410] width 262 height 41
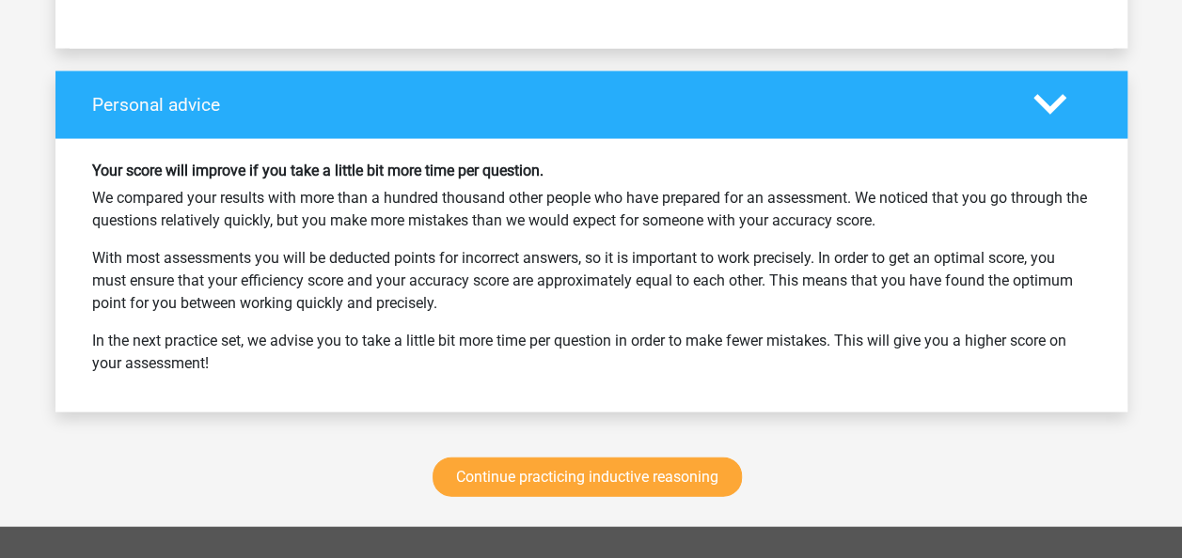
scroll to position [9003, 0]
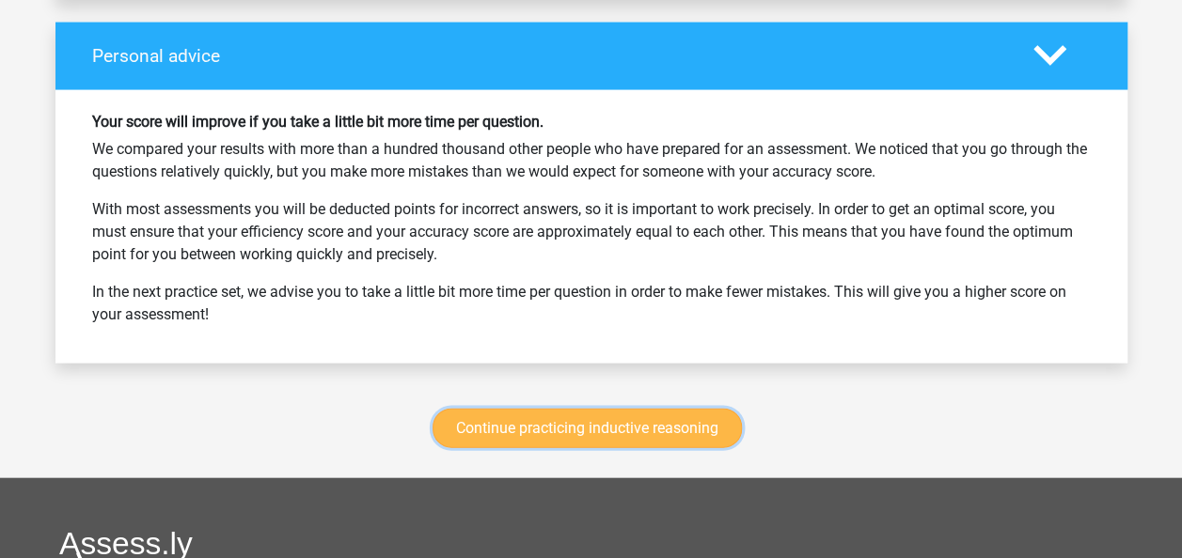
click at [704, 414] on link "Continue practicing inductive reasoning" at bounding box center [586, 428] width 309 height 39
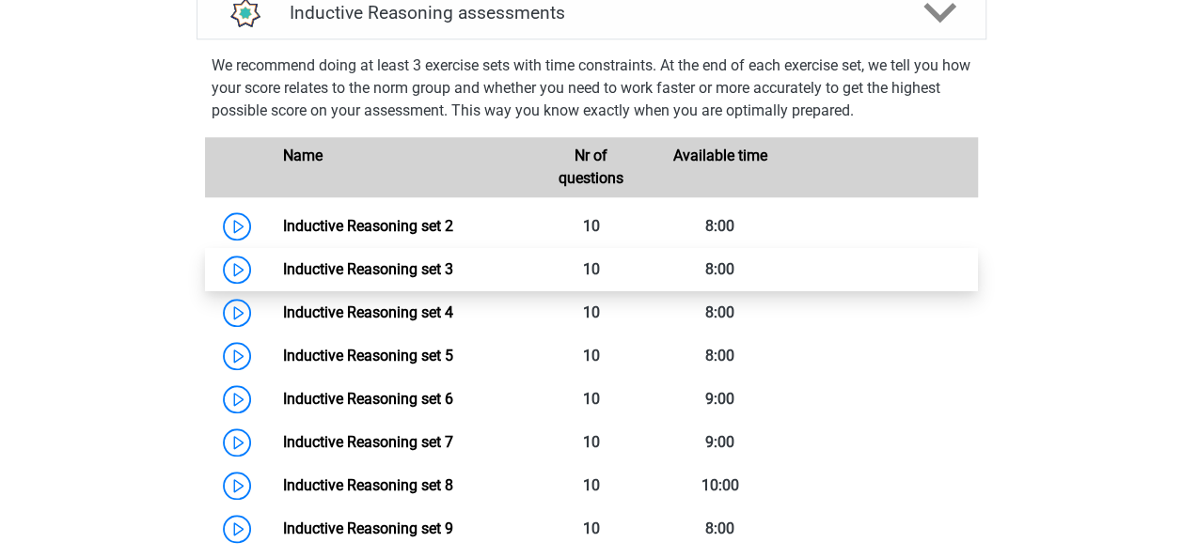
scroll to position [872, 0]
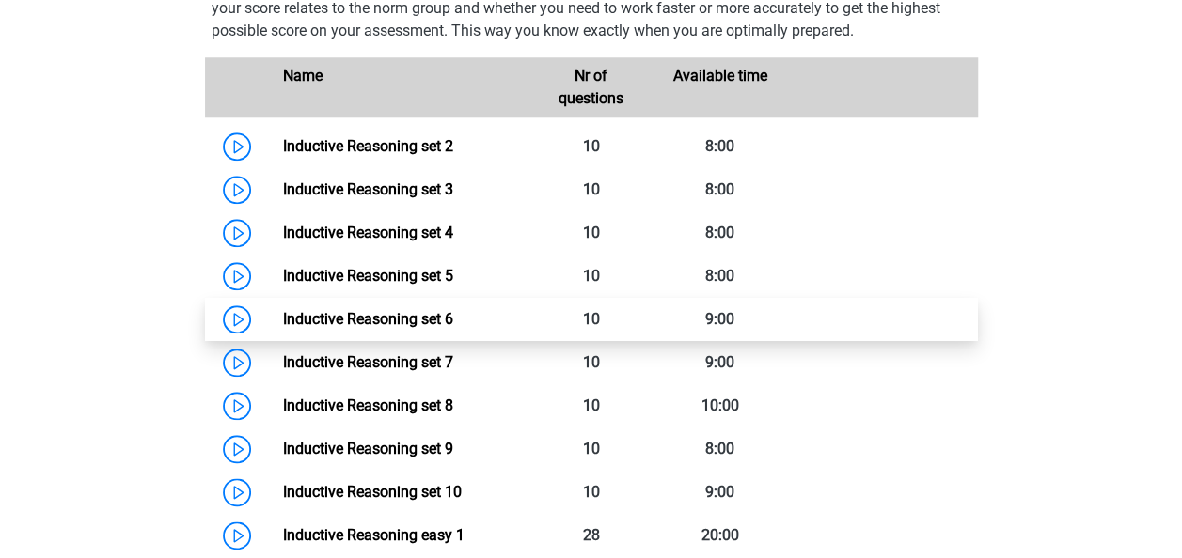
click at [283, 328] on link "Inductive Reasoning set 6" at bounding box center [368, 319] width 170 height 18
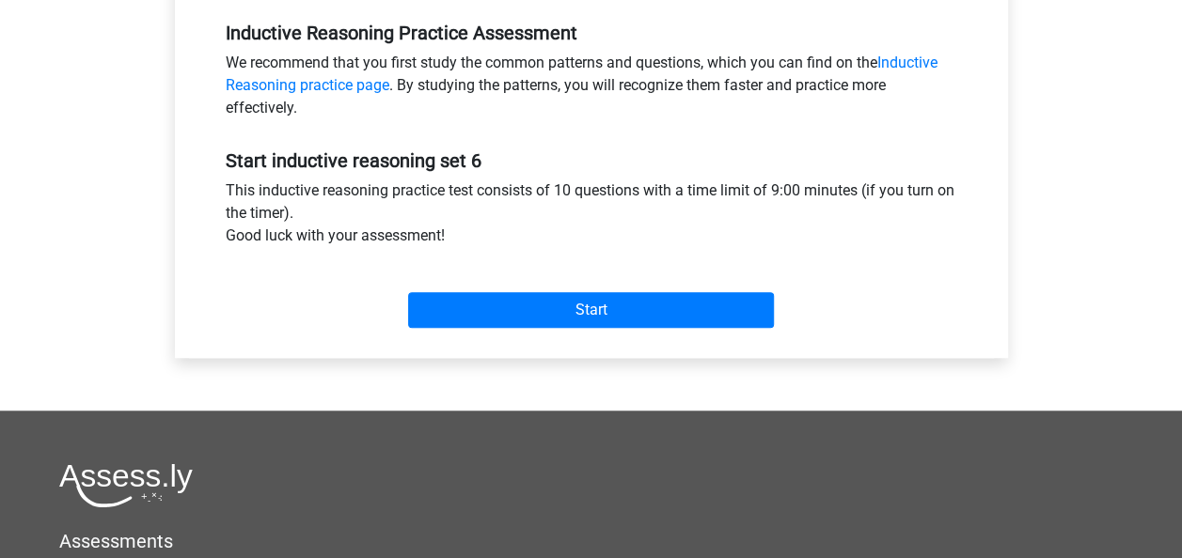
scroll to position [711, 0]
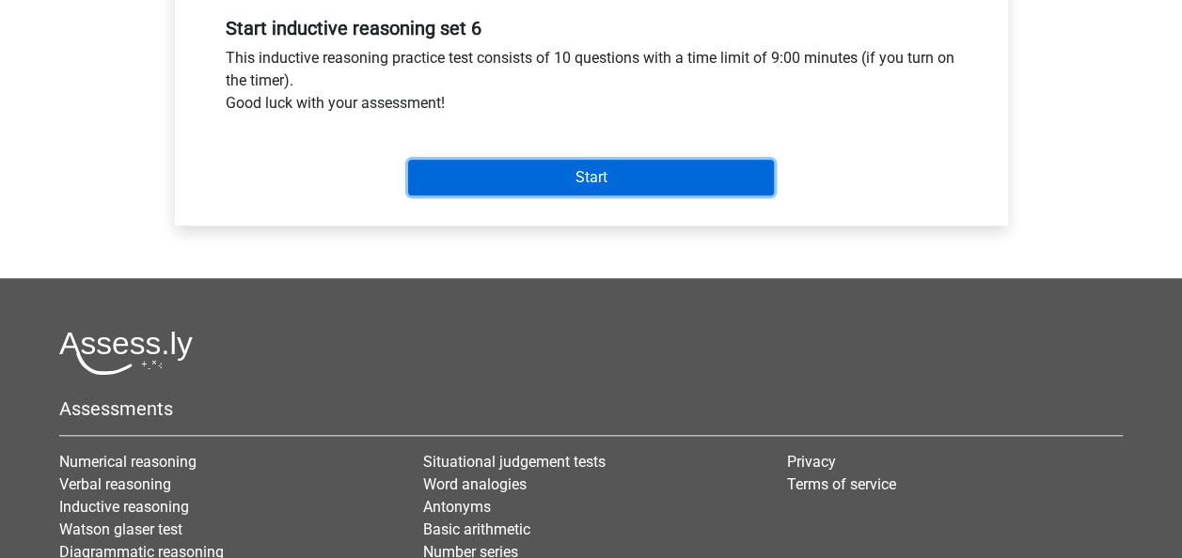
click at [536, 182] on input "Start" at bounding box center [591, 178] width 366 height 36
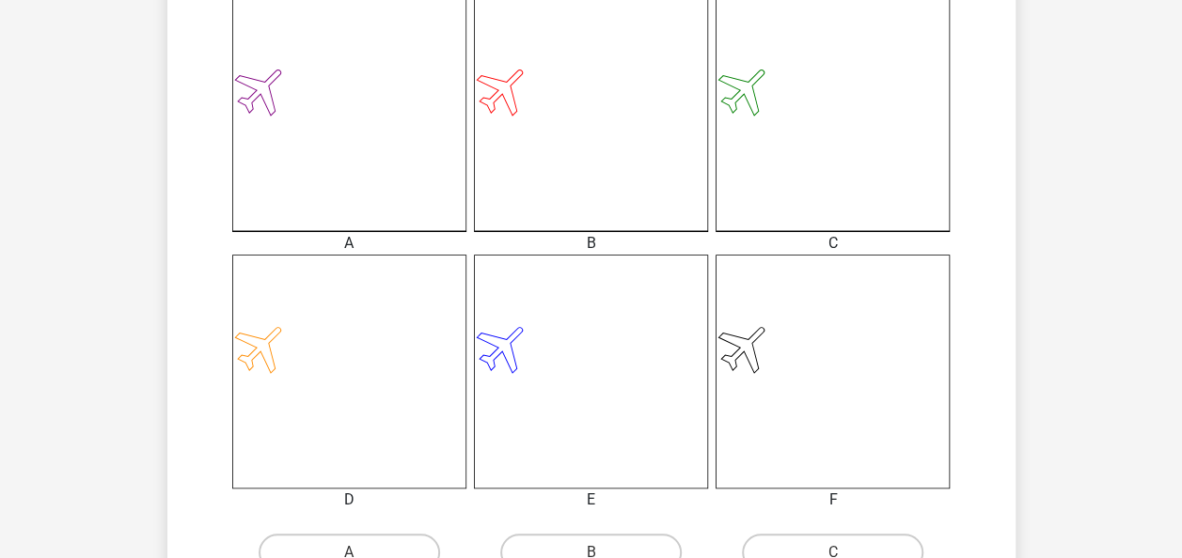
scroll to position [696, 0]
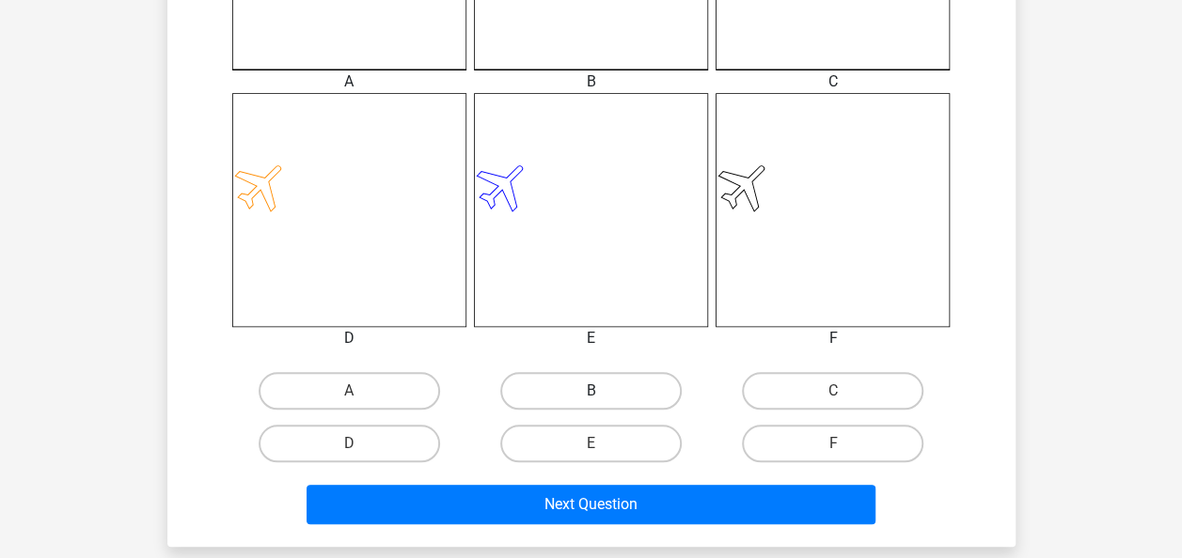
click at [647, 384] on label "B" at bounding box center [590, 391] width 181 height 38
click at [603, 391] on input "B" at bounding box center [596, 397] width 12 height 12
radio input "true"
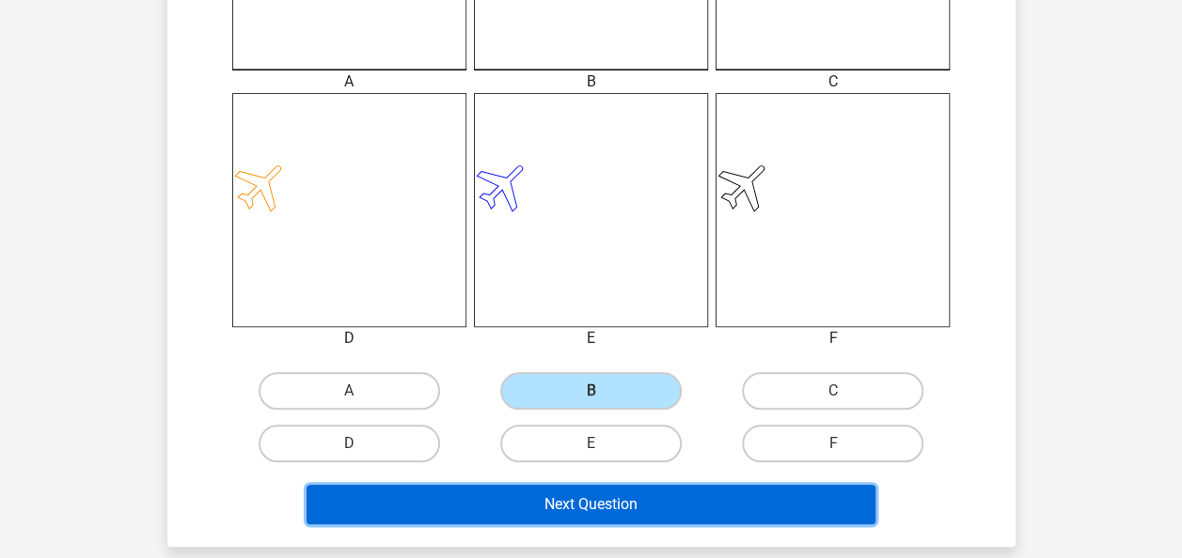
click at [650, 507] on button "Next Question" at bounding box center [590, 504] width 569 height 39
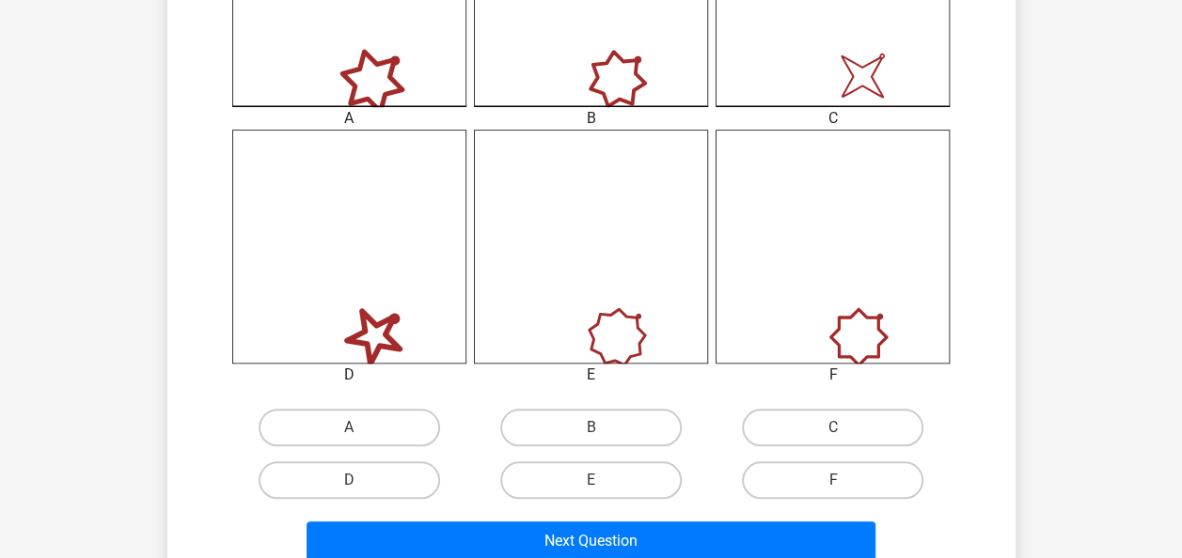
scroll to position [708, 0]
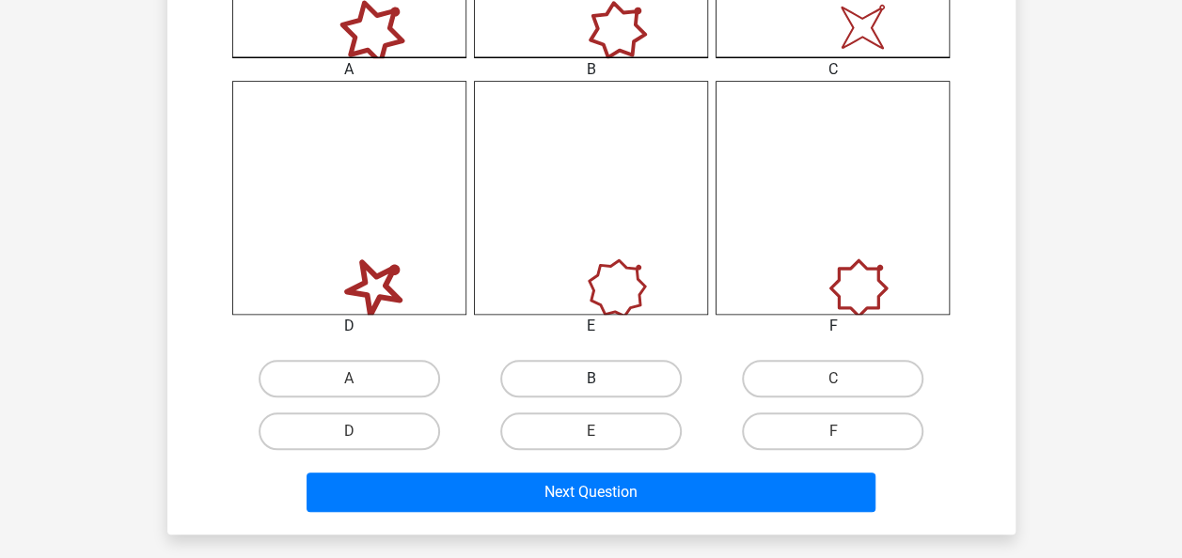
click at [648, 390] on label "B" at bounding box center [590, 379] width 181 height 38
click at [603, 390] on input "B" at bounding box center [596, 385] width 12 height 12
radio input "true"
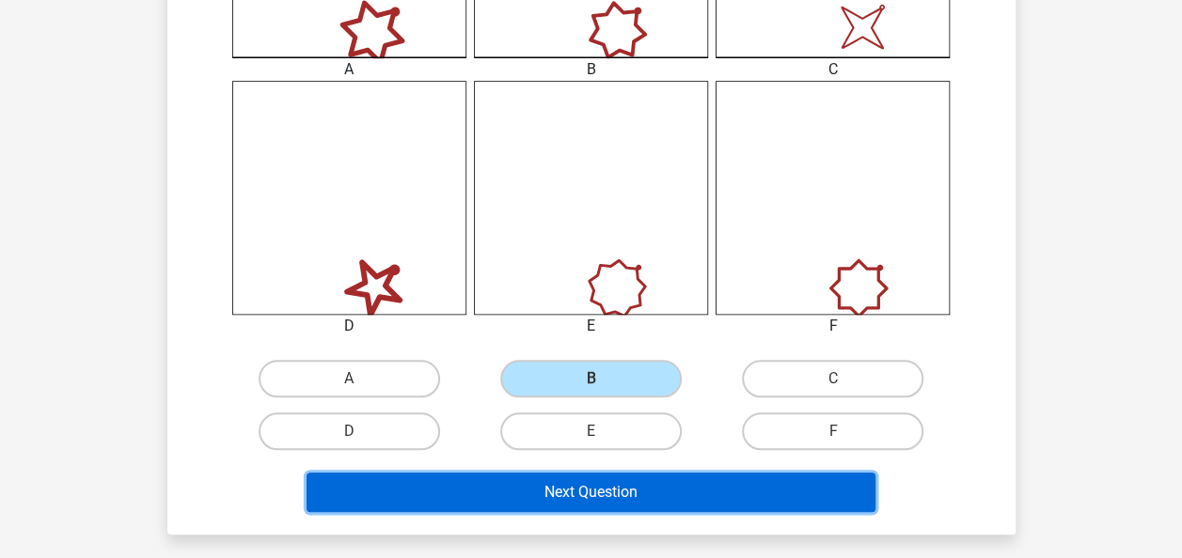
click at [656, 478] on button "Next Question" at bounding box center [590, 492] width 569 height 39
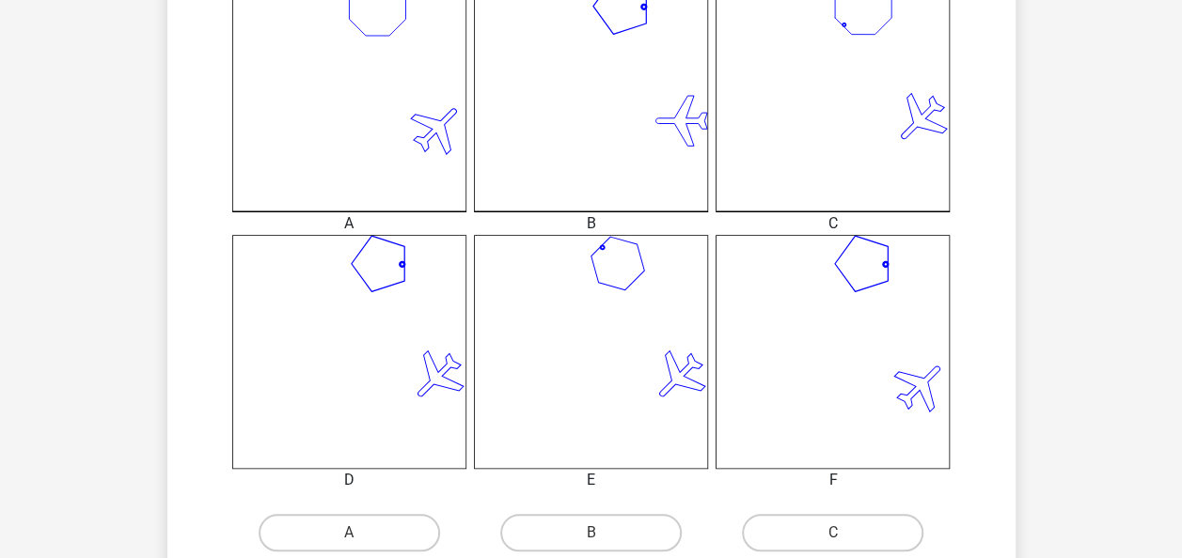
scroll to position [569, 0]
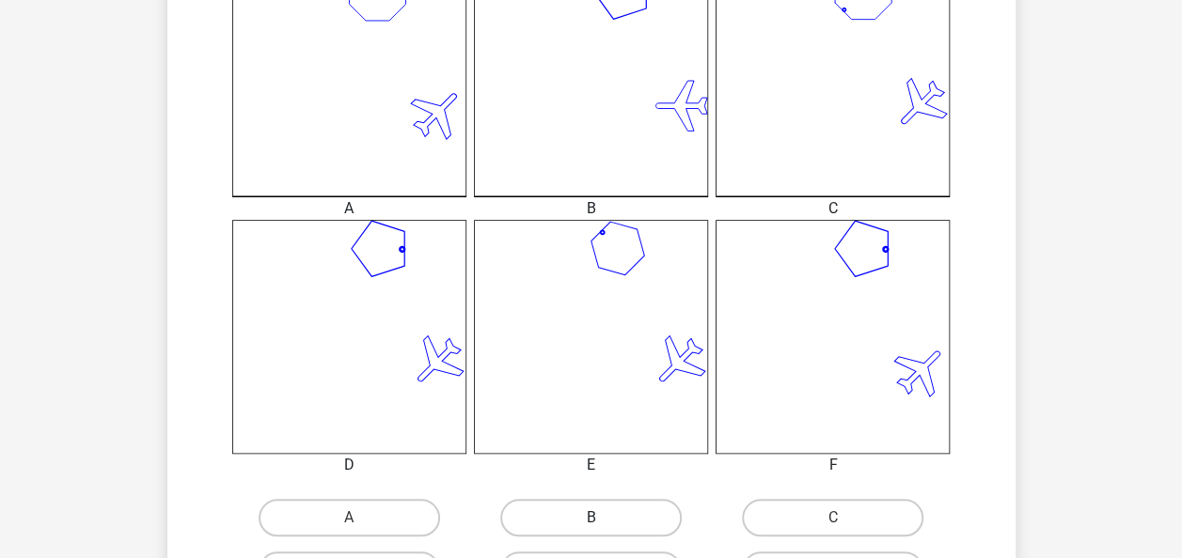
click at [628, 516] on label "B" at bounding box center [590, 518] width 181 height 38
click at [603, 518] on input "B" at bounding box center [596, 524] width 12 height 12
radio input "true"
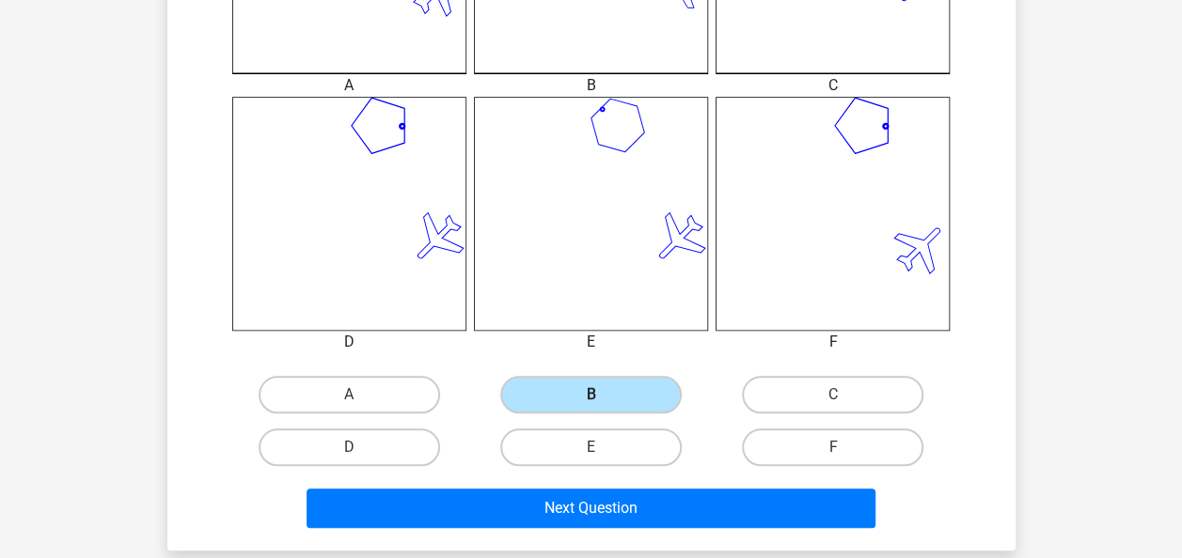
scroll to position [693, 0]
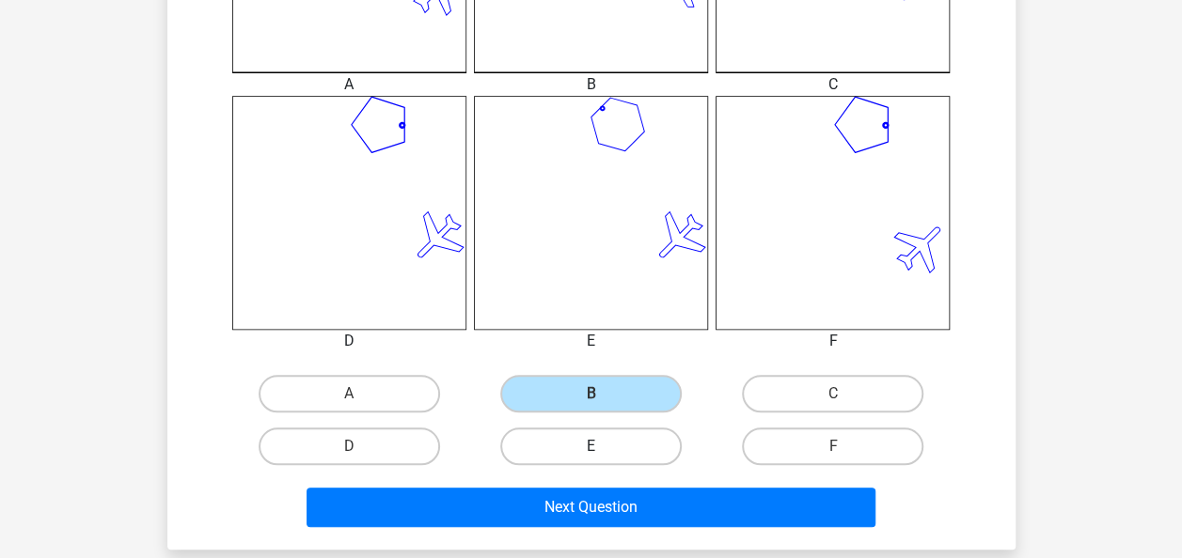
click at [614, 455] on label "E" at bounding box center [590, 447] width 181 height 38
click at [603, 455] on input "E" at bounding box center [596, 452] width 12 height 12
radio input "true"
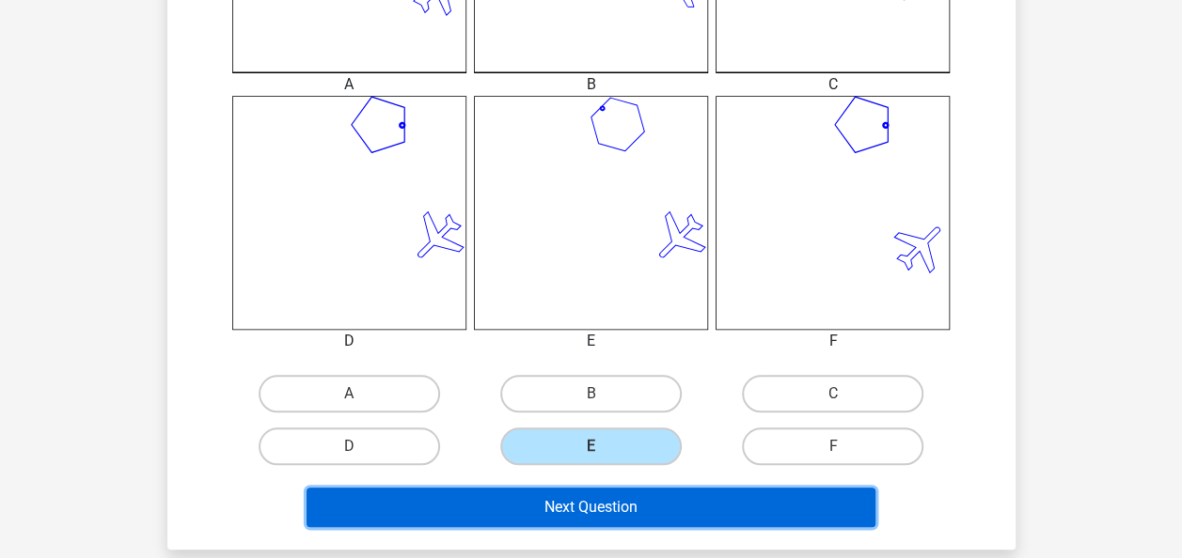
click at [609, 491] on button "Next Question" at bounding box center [590, 507] width 569 height 39
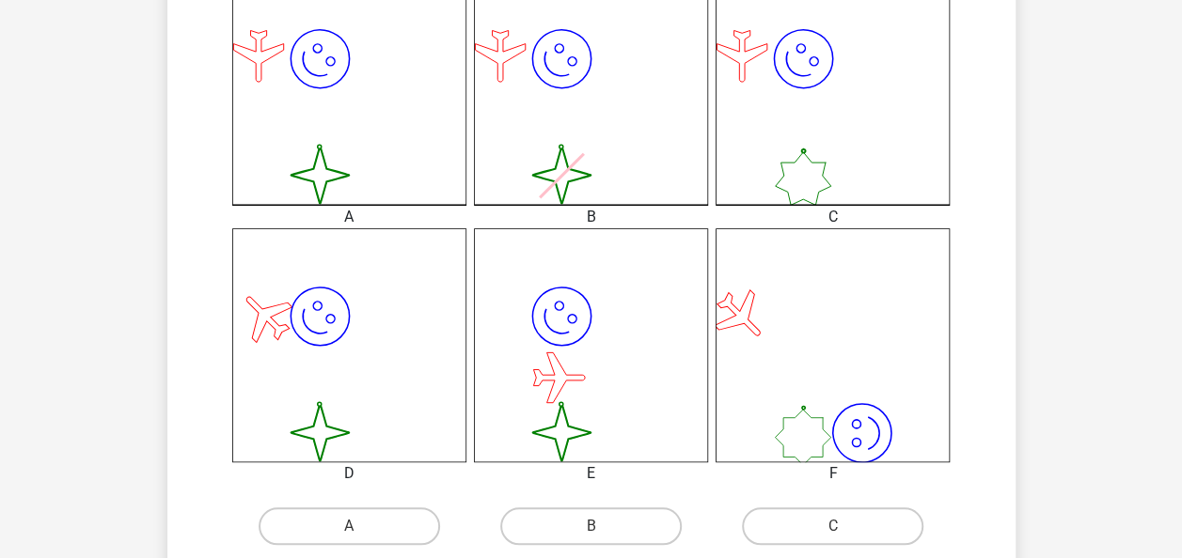
scroll to position [559, 0]
click at [669, 323] on icon "image/svg+xml image/svg+xml" at bounding box center [591, 346] width 234 height 234
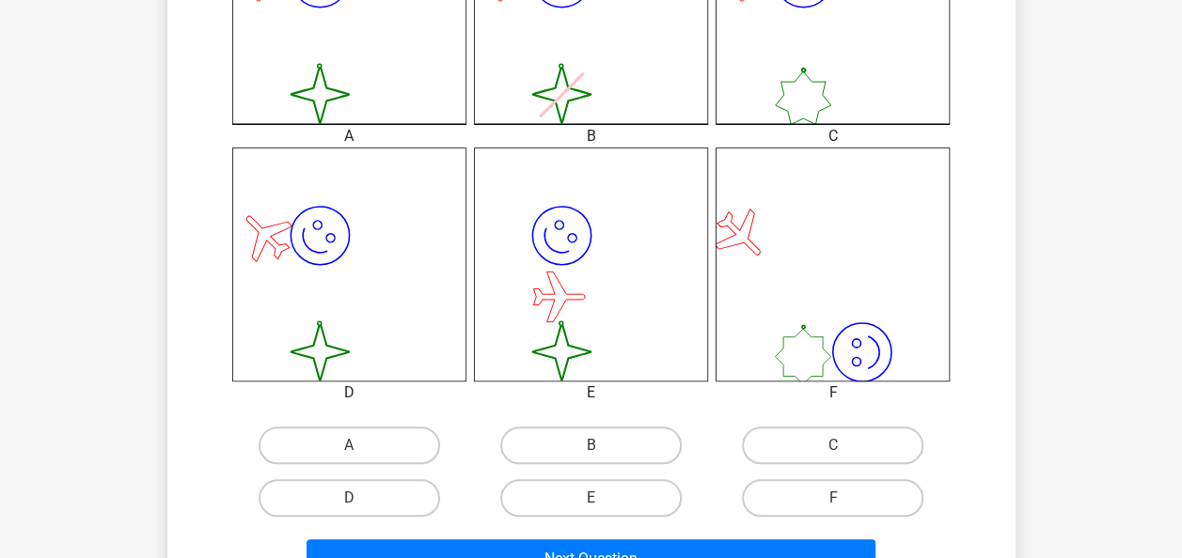
scroll to position [647, 0]
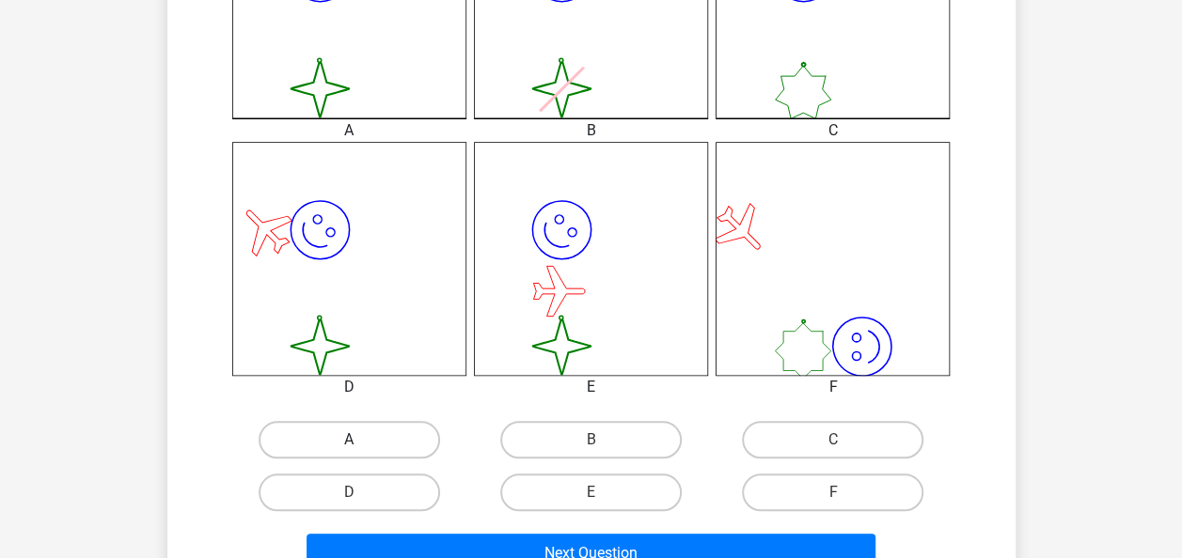
click at [363, 438] on label "A" at bounding box center [348, 440] width 181 height 38
click at [361, 440] on input "A" at bounding box center [355, 446] width 12 height 12
radio input "true"
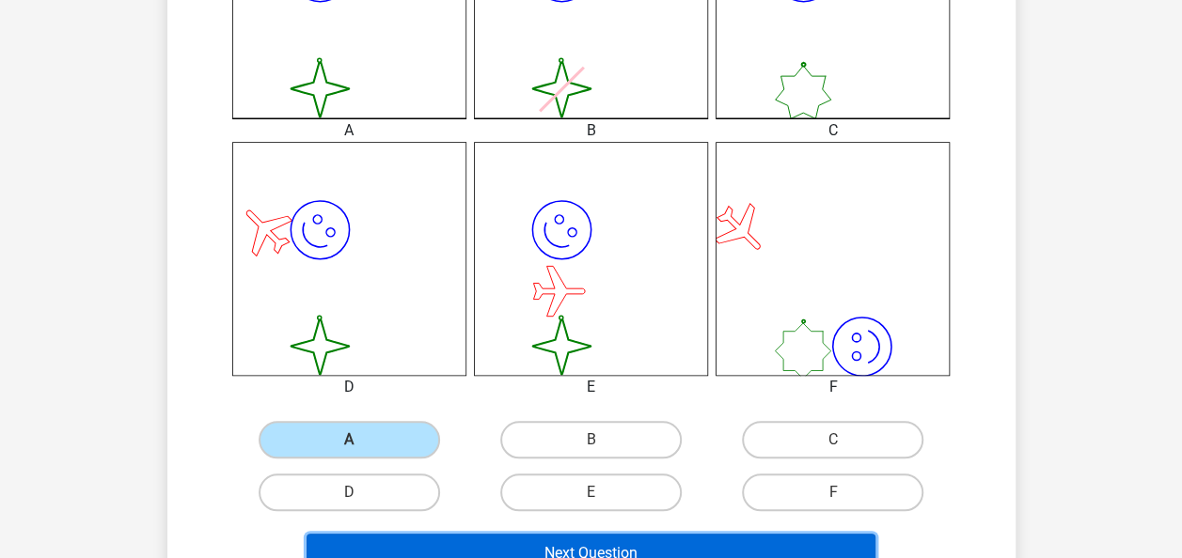
click at [502, 540] on button "Next Question" at bounding box center [590, 553] width 569 height 39
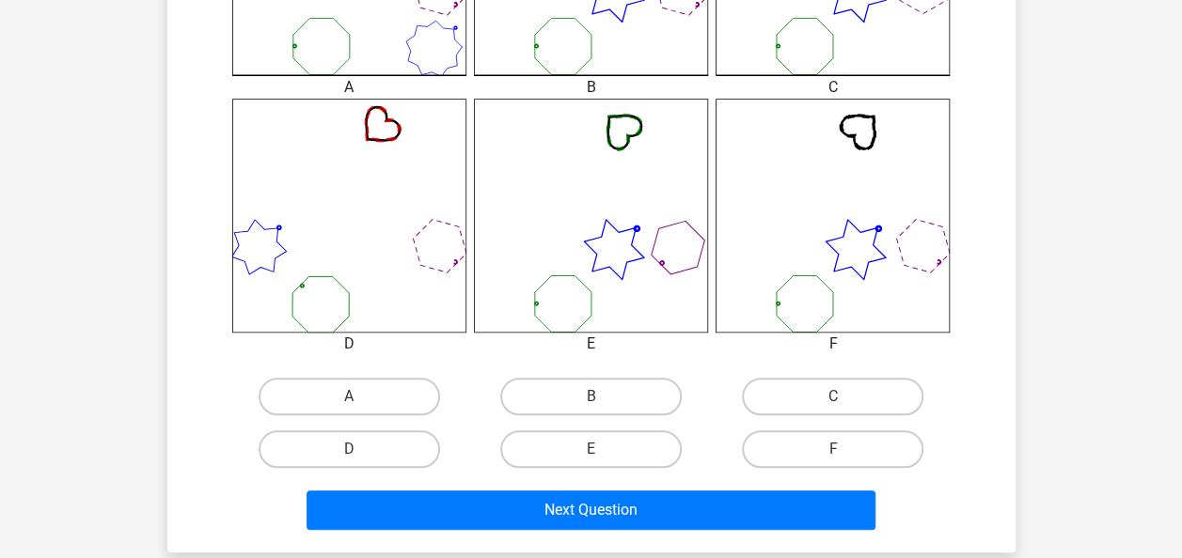
scroll to position [694, 0]
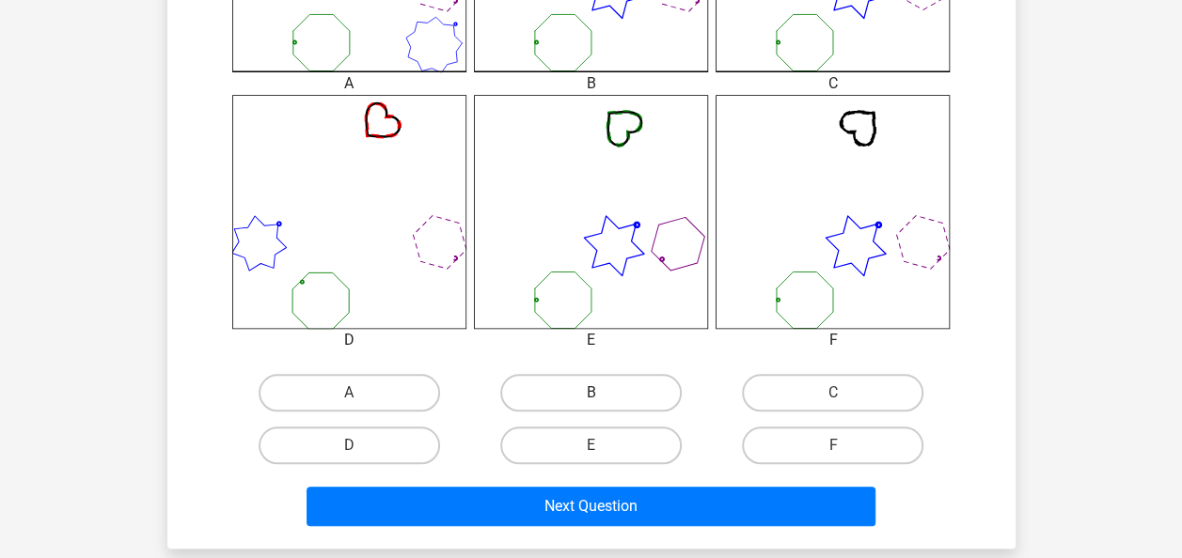
click at [584, 390] on label "B" at bounding box center [590, 393] width 181 height 38
click at [590, 393] on input "B" at bounding box center [596, 399] width 12 height 12
radio input "true"
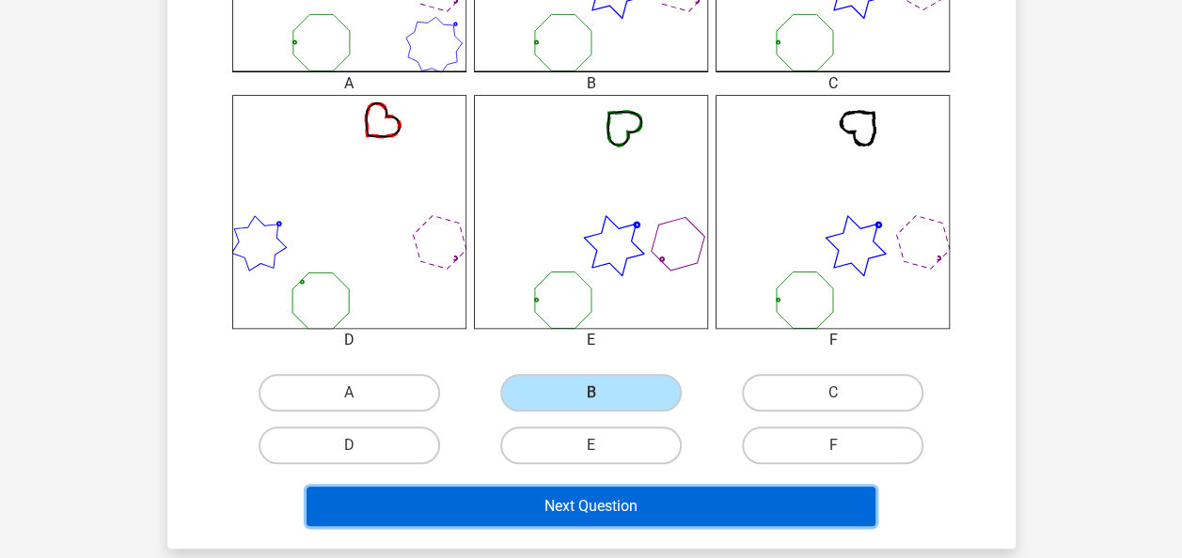
click at [566, 499] on button "Next Question" at bounding box center [590, 506] width 569 height 39
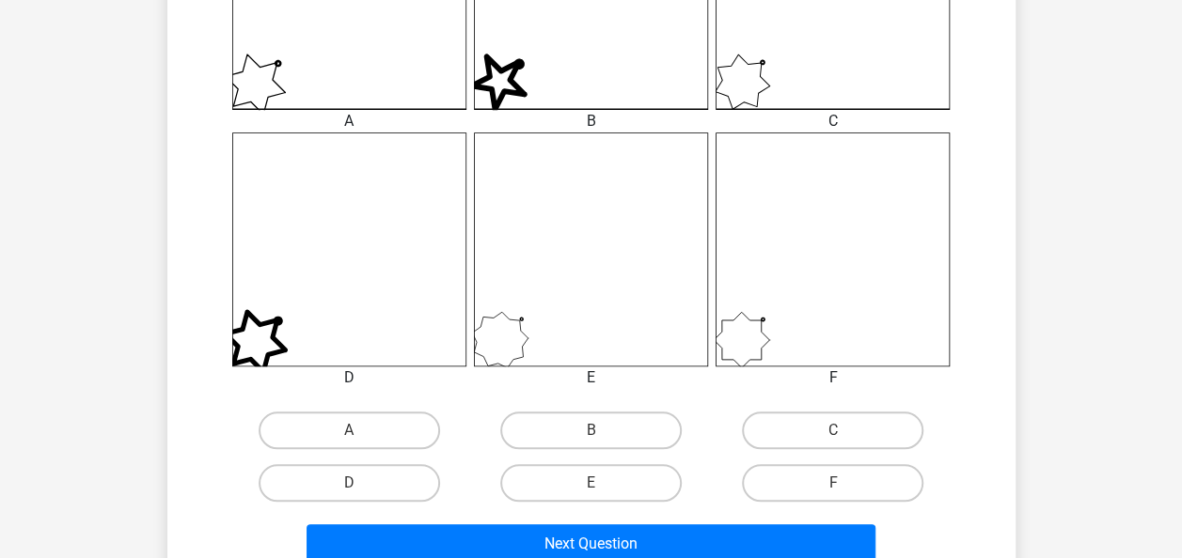
scroll to position [657, 0]
click at [622, 433] on label "B" at bounding box center [590, 430] width 181 height 38
click at [603, 433] on input "B" at bounding box center [596, 436] width 12 height 12
radio input "true"
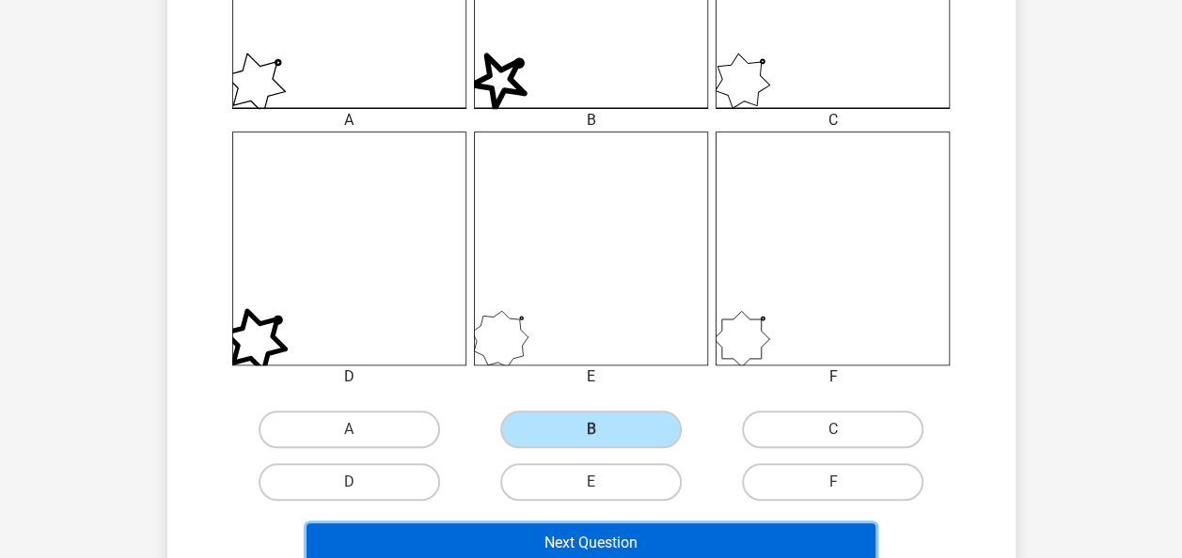
click at [611, 541] on button "Next Question" at bounding box center [590, 543] width 569 height 39
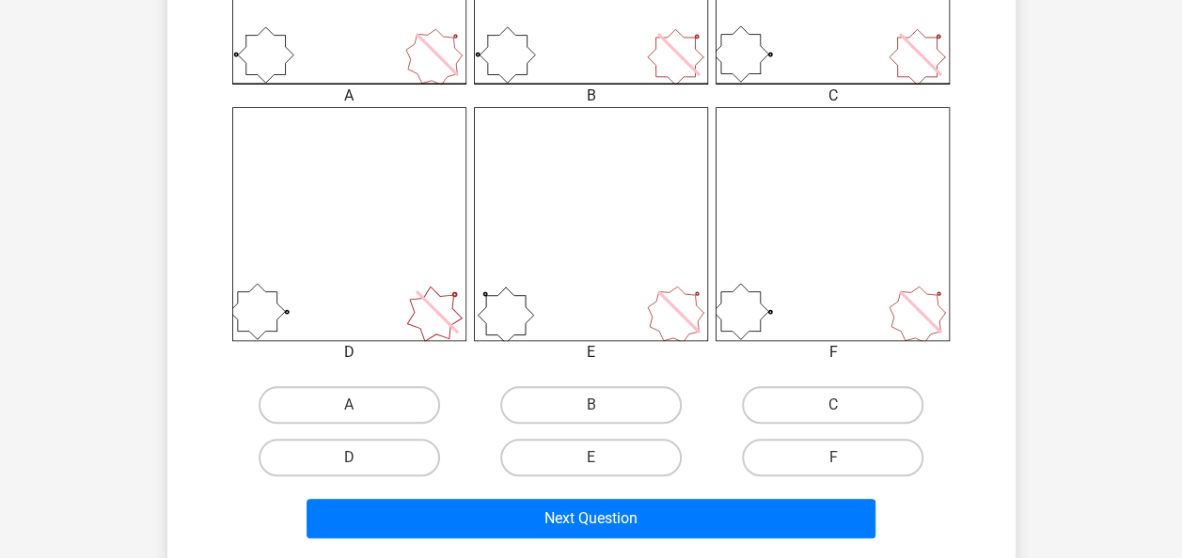
scroll to position [689, 0]
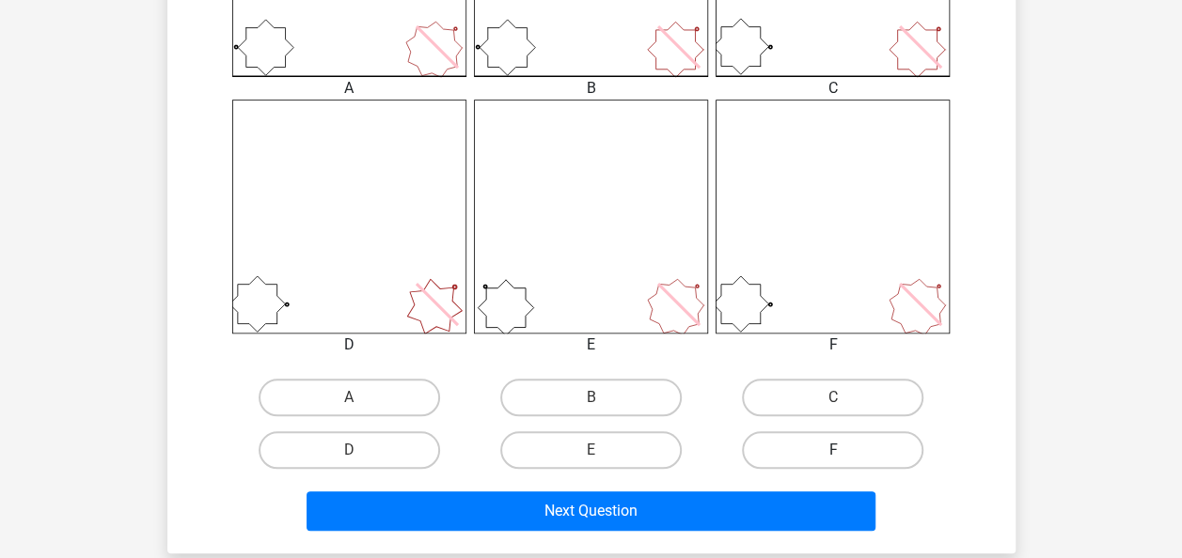
click at [856, 455] on label "F" at bounding box center [832, 450] width 181 height 38
click at [845, 455] on input "F" at bounding box center [839, 456] width 12 height 12
radio input "true"
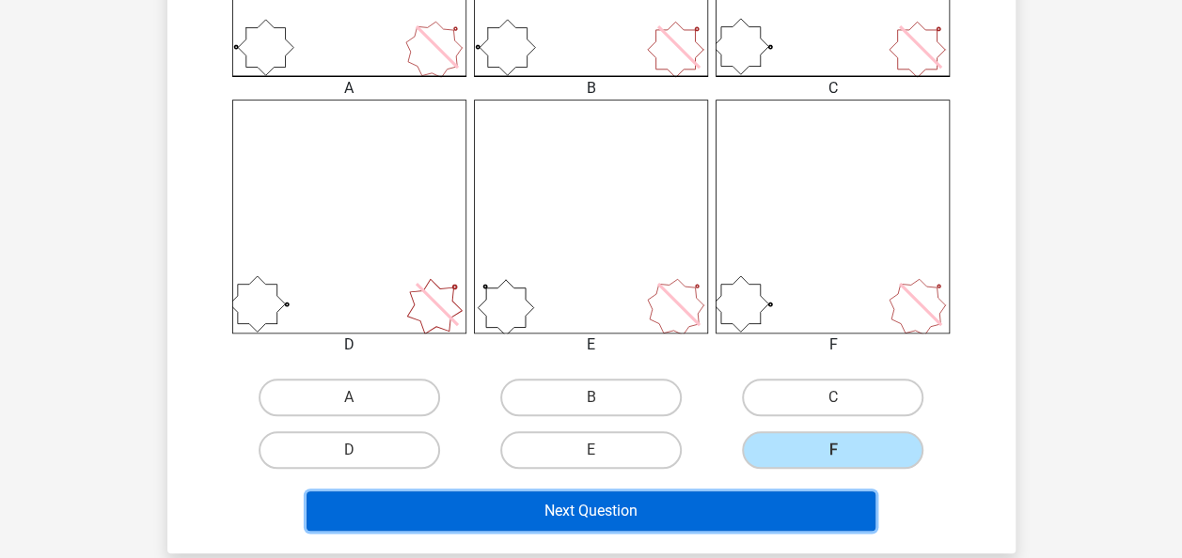
click at [712, 511] on button "Next Question" at bounding box center [590, 511] width 569 height 39
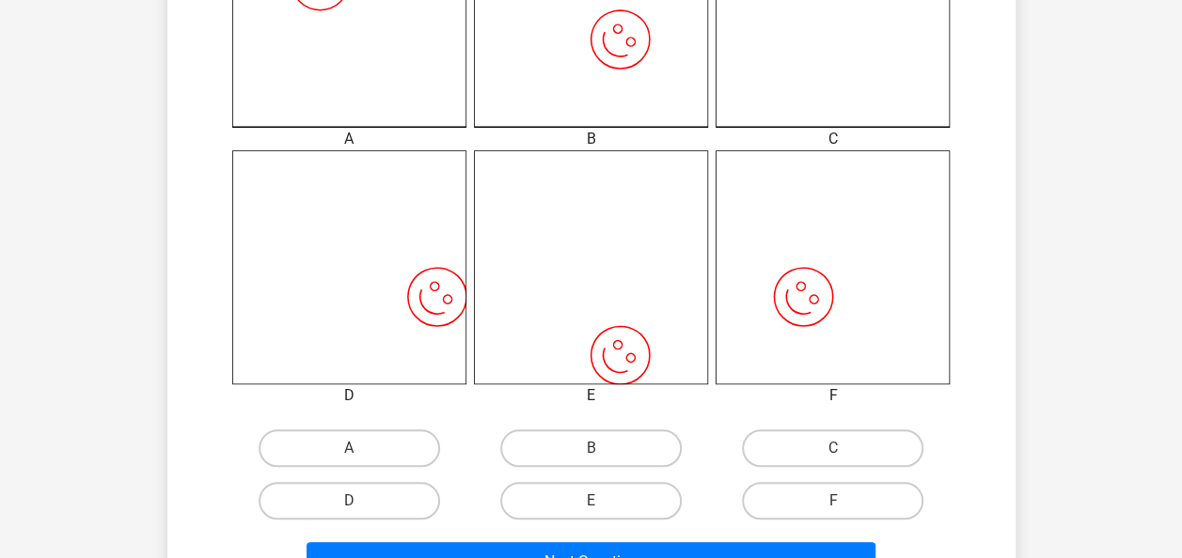
scroll to position [639, 0]
click at [808, 447] on label "C" at bounding box center [832, 448] width 181 height 38
click at [833, 447] on input "C" at bounding box center [839, 453] width 12 height 12
radio input "true"
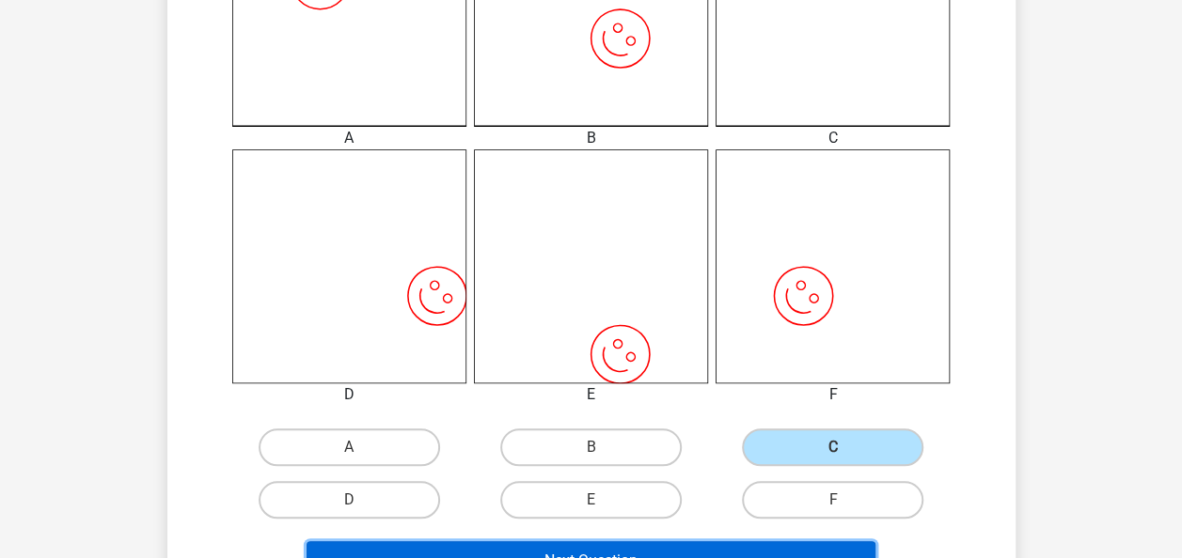
click at [639, 556] on button "Next Question" at bounding box center [590, 560] width 569 height 39
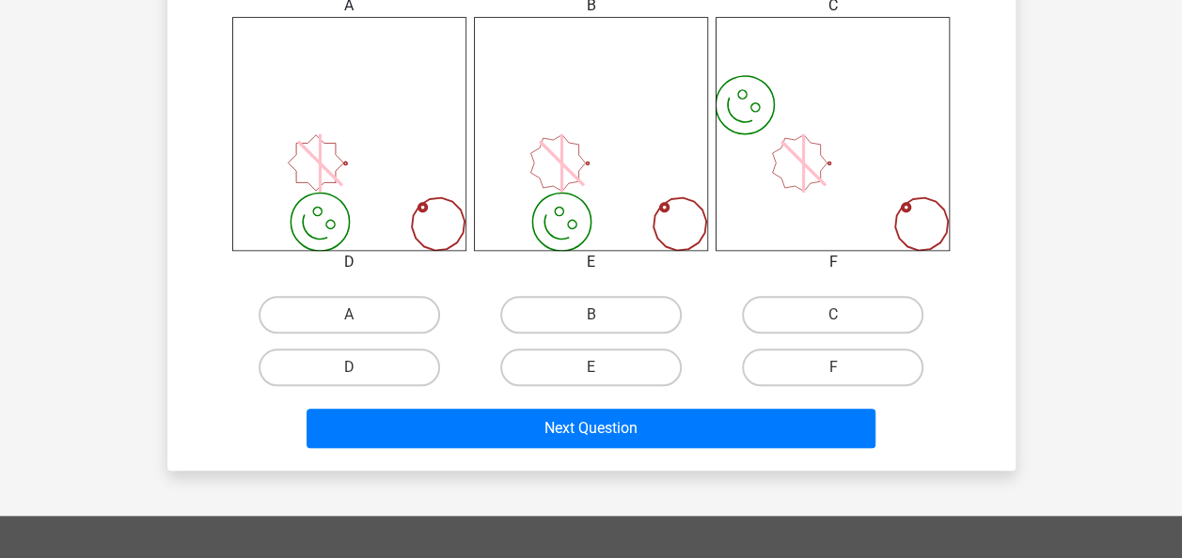
scroll to position [773, 0]
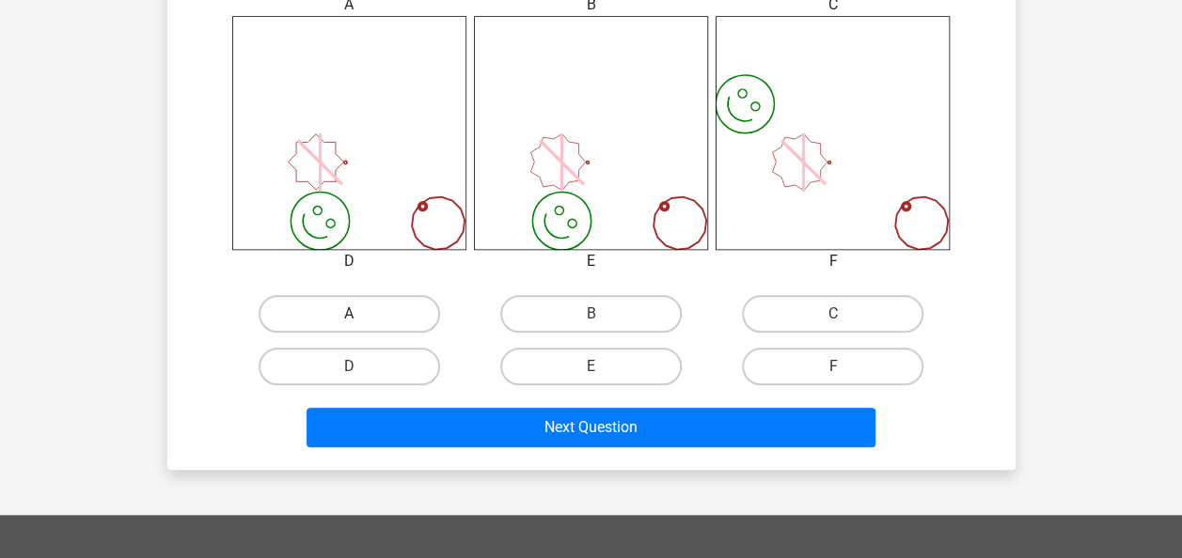
click at [415, 308] on label "A" at bounding box center [348, 314] width 181 height 38
click at [361, 314] on input "A" at bounding box center [355, 320] width 12 height 12
radio input "true"
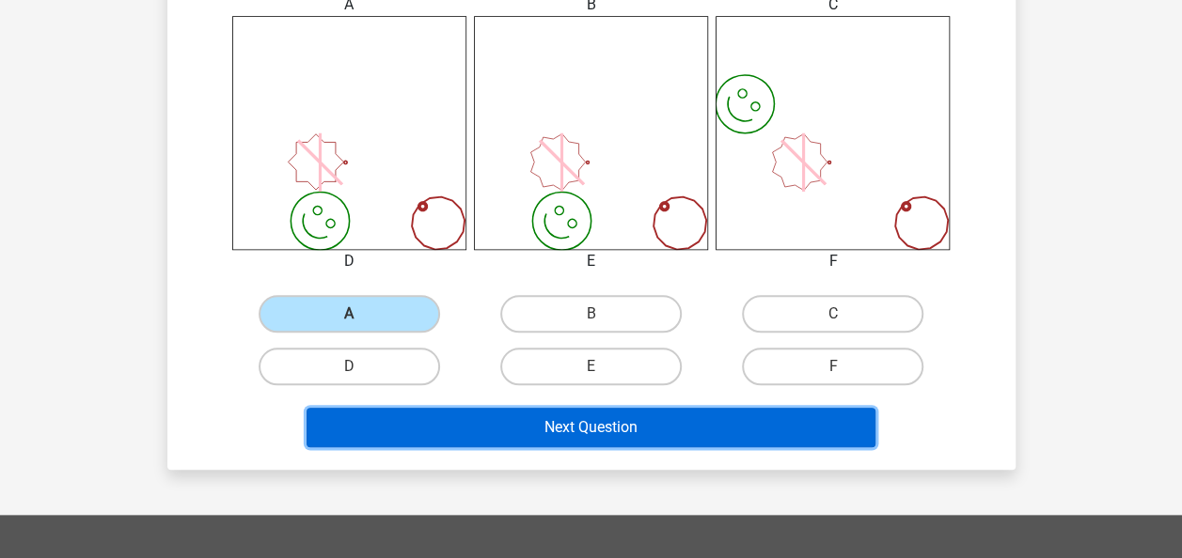
click at [492, 421] on button "Next Question" at bounding box center [590, 427] width 569 height 39
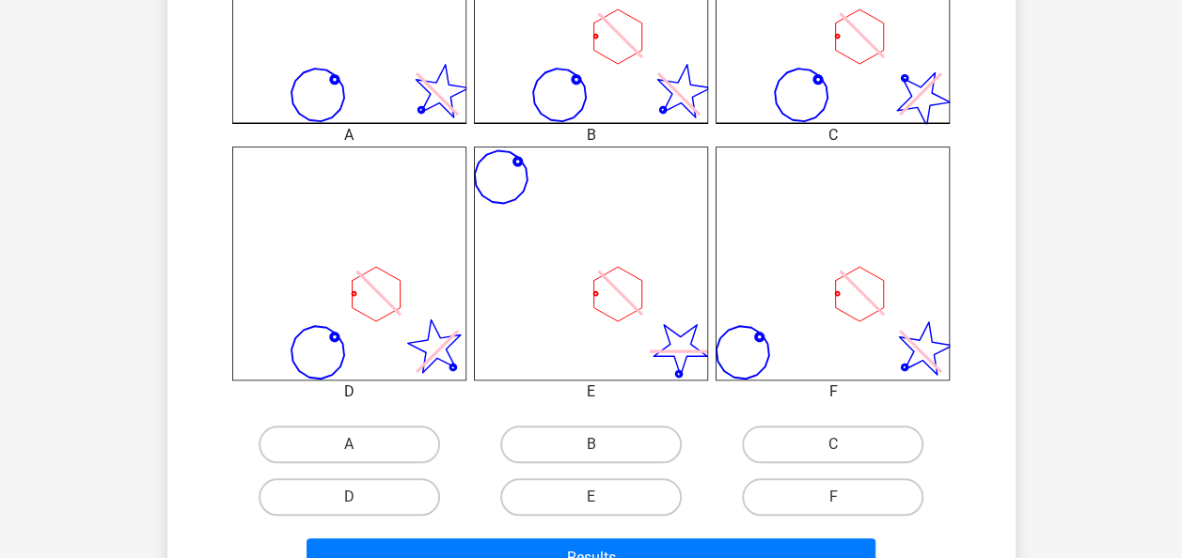
scroll to position [691, 0]
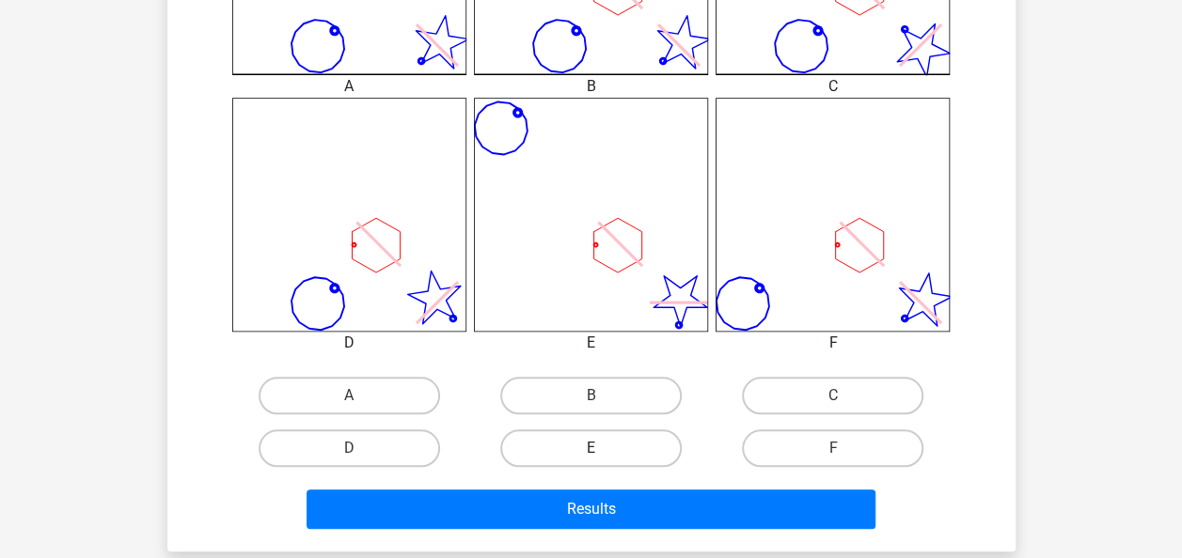
click at [581, 450] on label "E" at bounding box center [590, 449] width 181 height 38
click at [590, 450] on input "E" at bounding box center [596, 454] width 12 height 12
radio input "true"
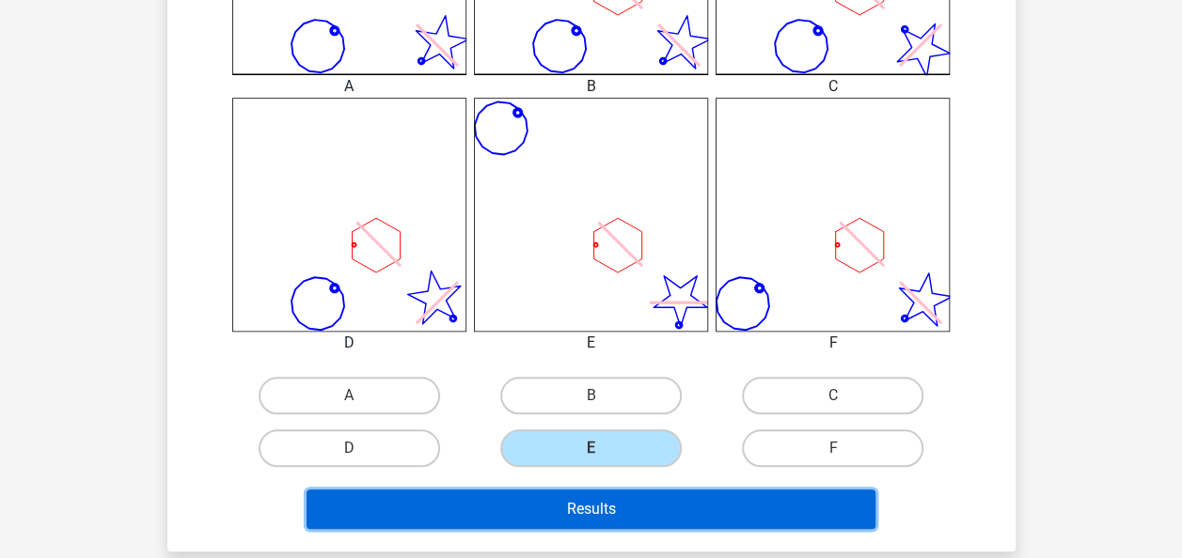
click at [560, 491] on button "Results" at bounding box center [590, 509] width 569 height 39
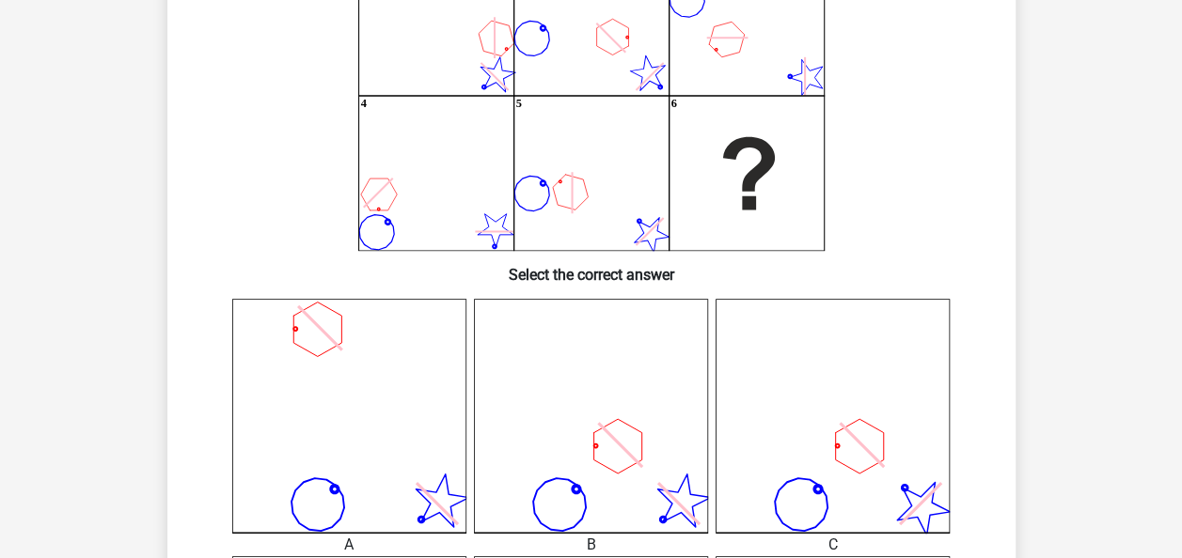
scroll to position [216, 0]
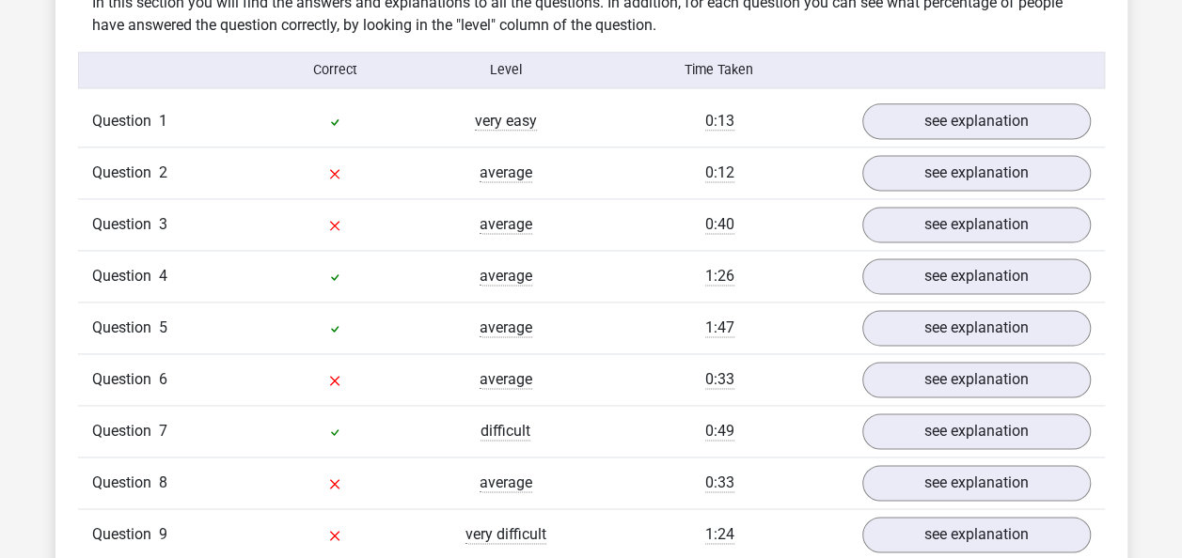
scroll to position [1198, 0]
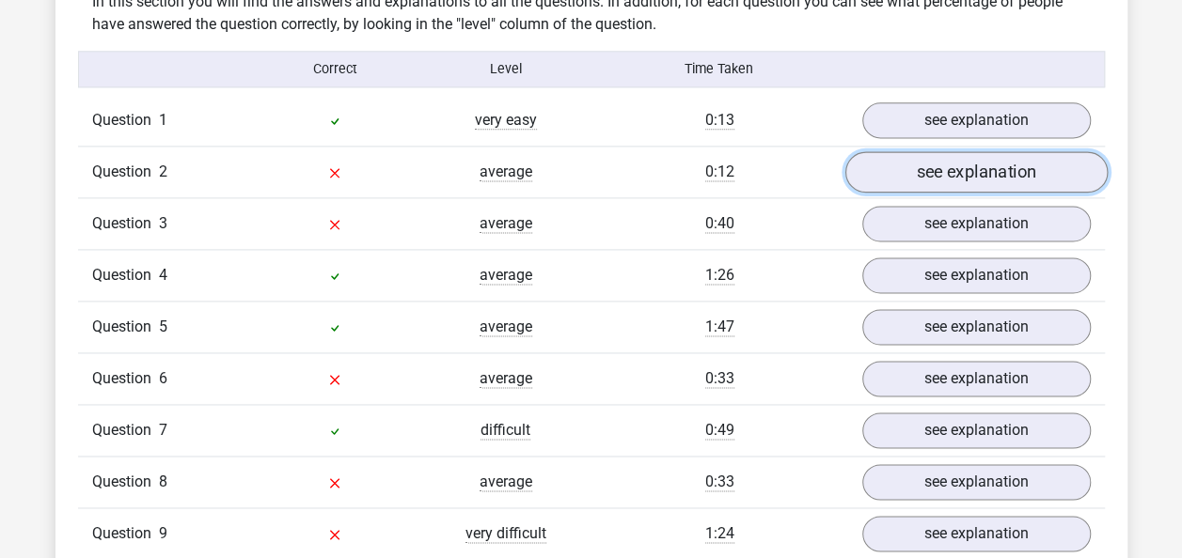
click at [927, 169] on link "see explanation" at bounding box center [975, 171] width 262 height 41
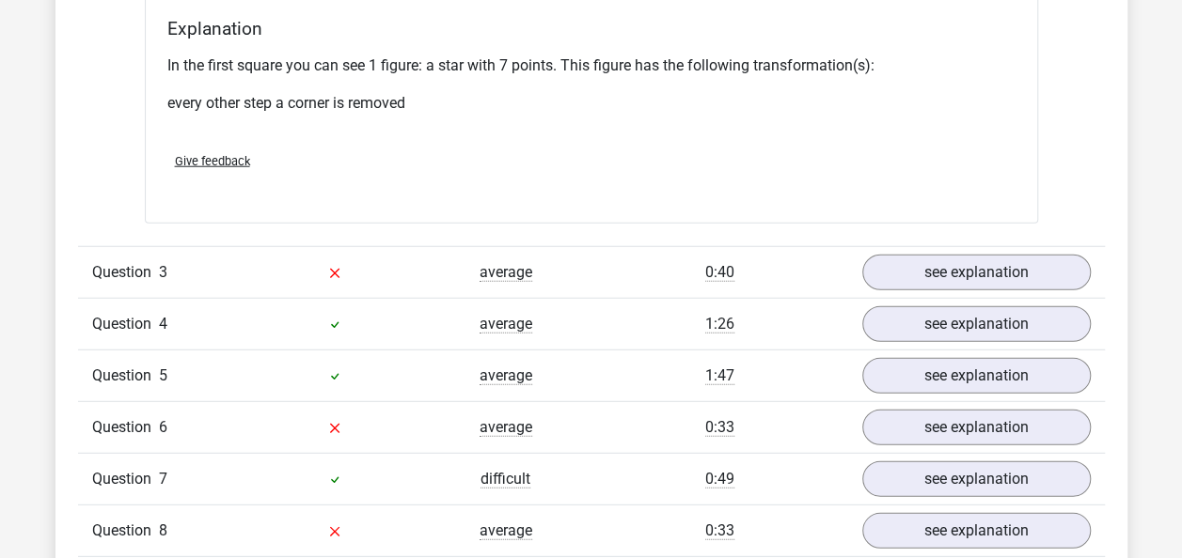
scroll to position [2388, 0]
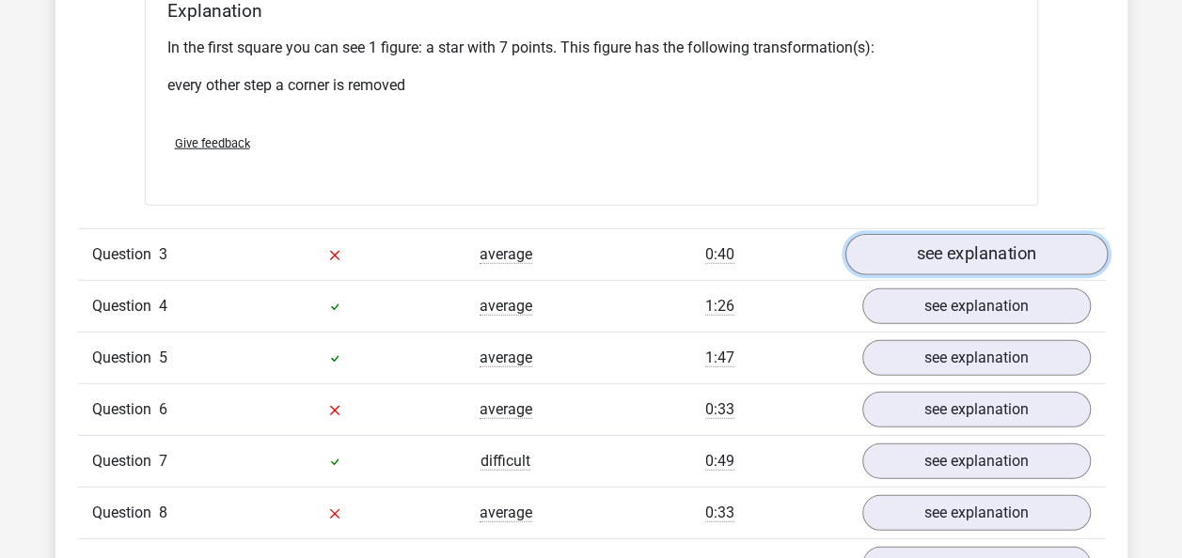
click at [899, 253] on link "see explanation" at bounding box center [975, 254] width 262 height 41
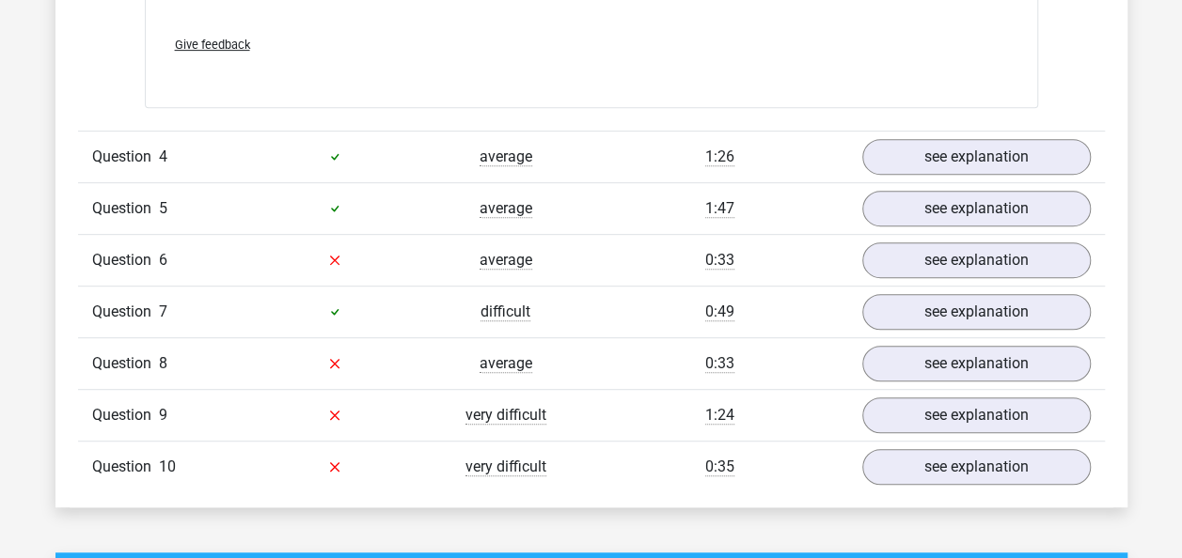
scroll to position [3909, 0]
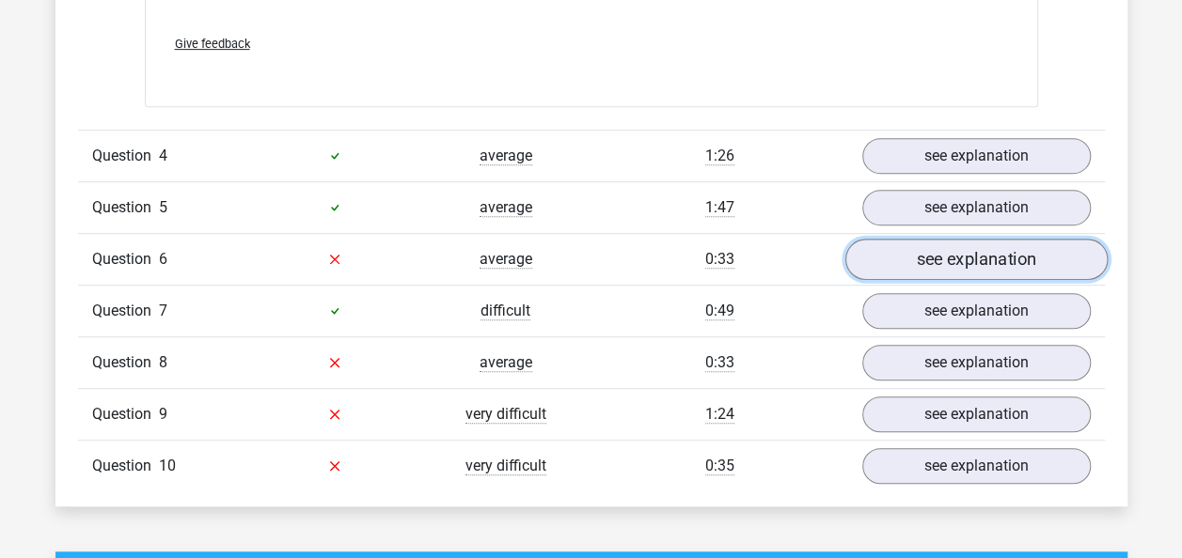
click at [948, 258] on link "see explanation" at bounding box center [975, 259] width 262 height 41
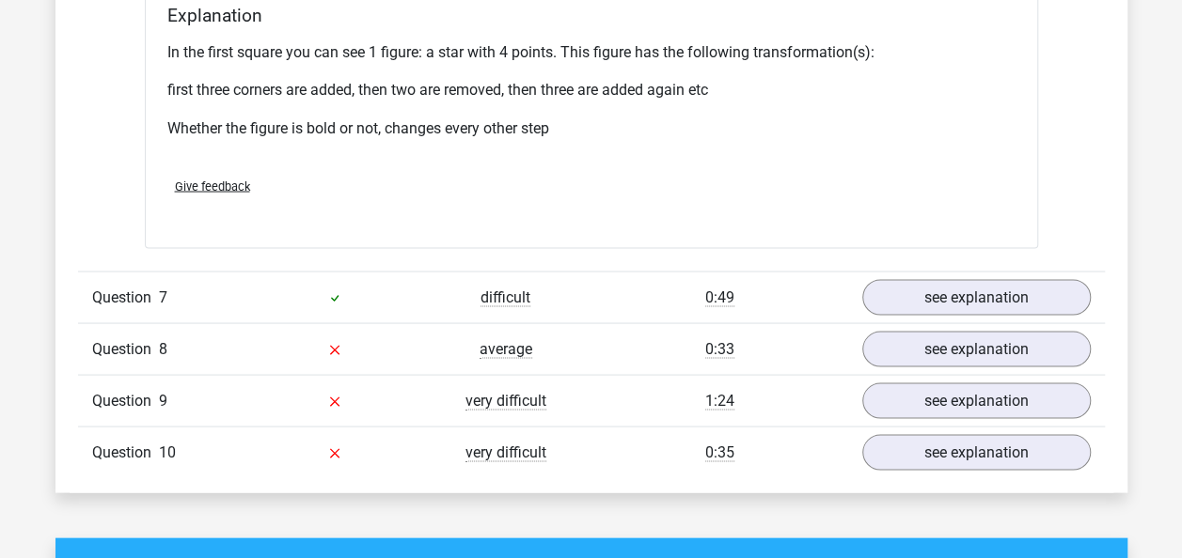
scroll to position [5220, 0]
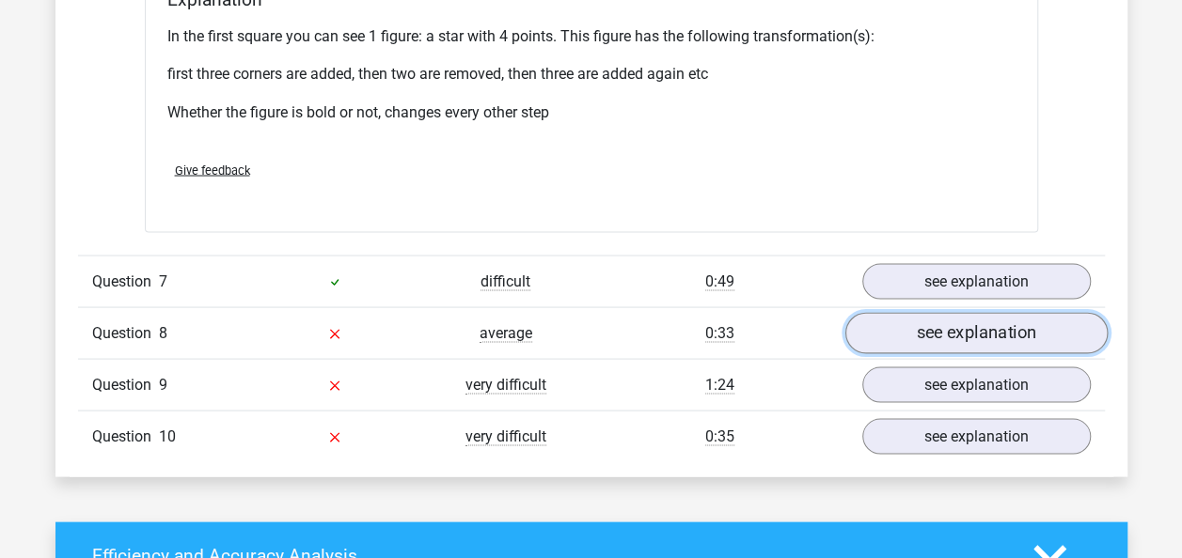
click at [1015, 327] on link "see explanation" at bounding box center [975, 332] width 262 height 41
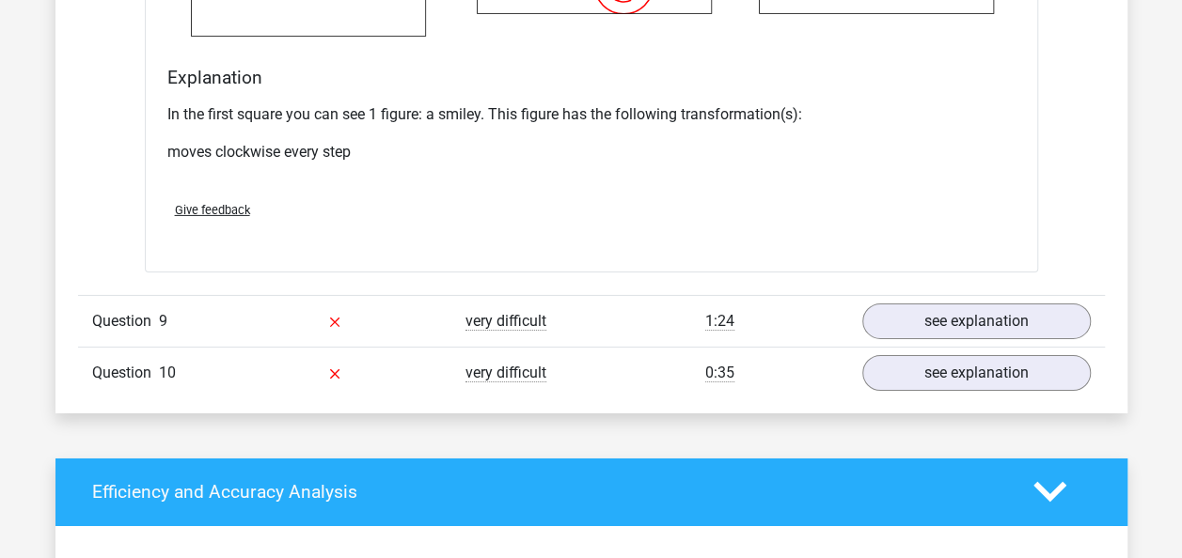
scroll to position [6581, 0]
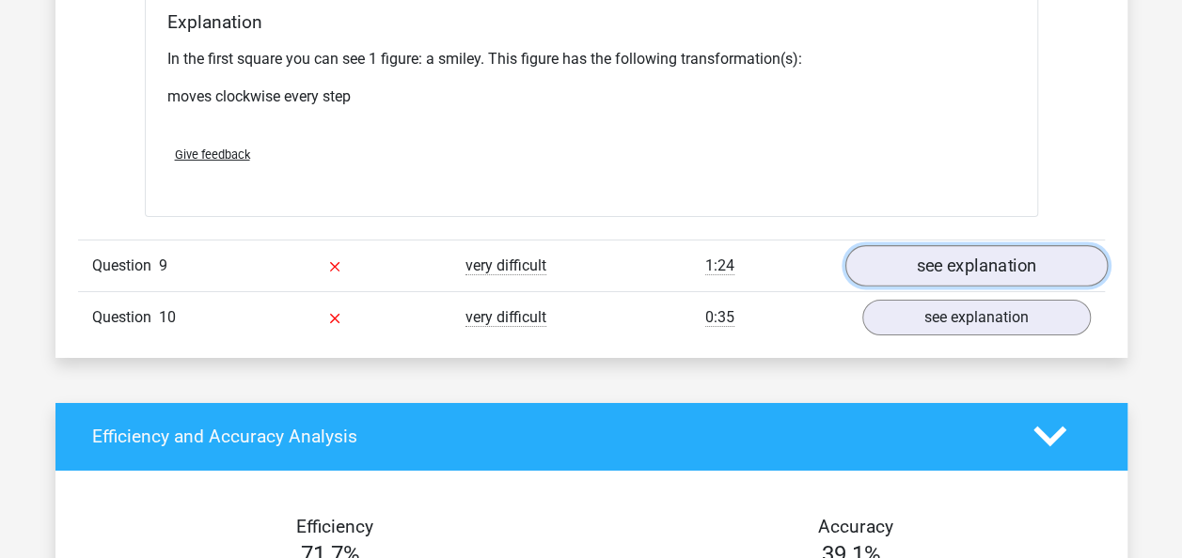
click at [1043, 245] on link "see explanation" at bounding box center [975, 265] width 262 height 41
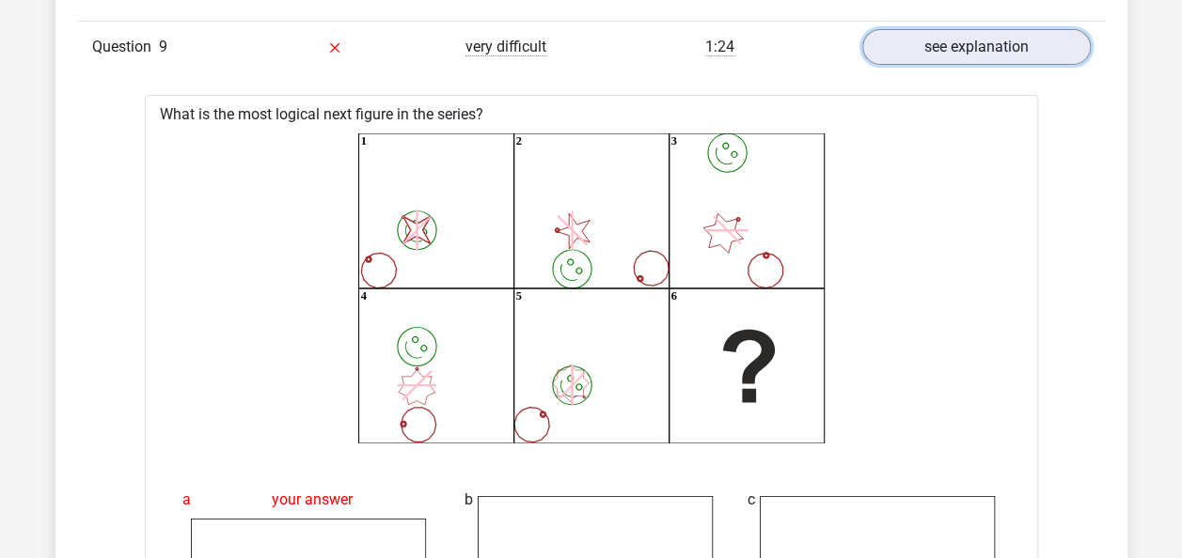
scroll to position [6801, 0]
click at [1057, 29] on link "see explanation" at bounding box center [975, 45] width 262 height 41
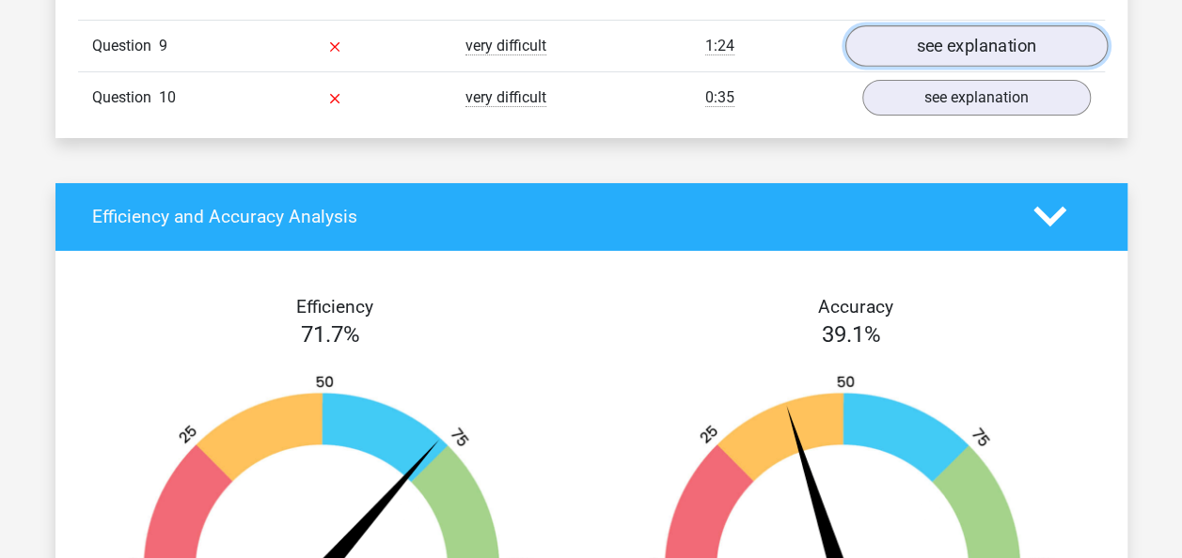
click at [1057, 29] on link "see explanation" at bounding box center [975, 45] width 262 height 41
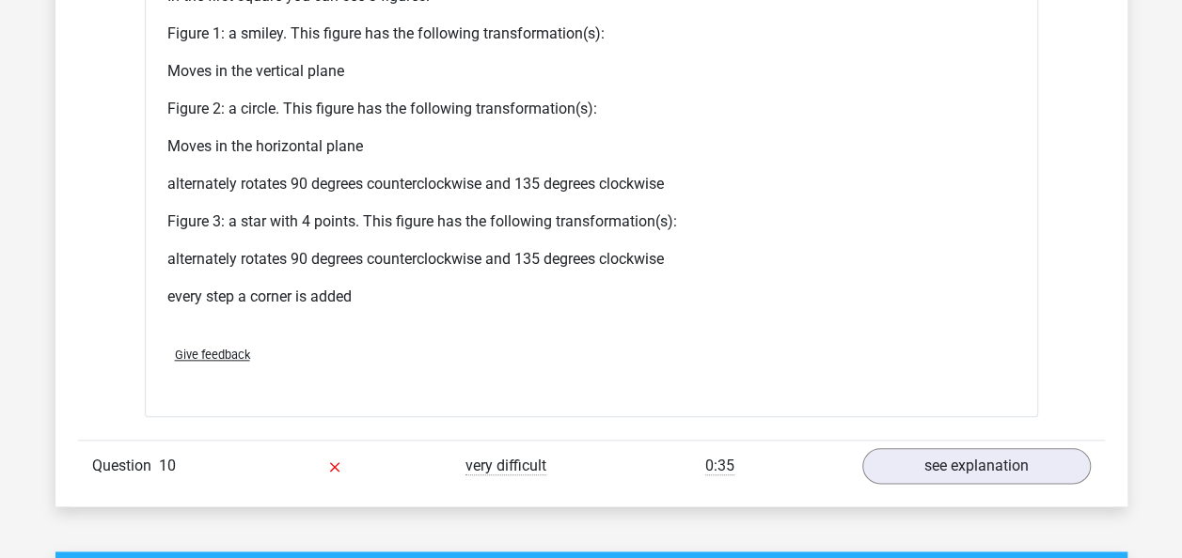
scroll to position [7990, 0]
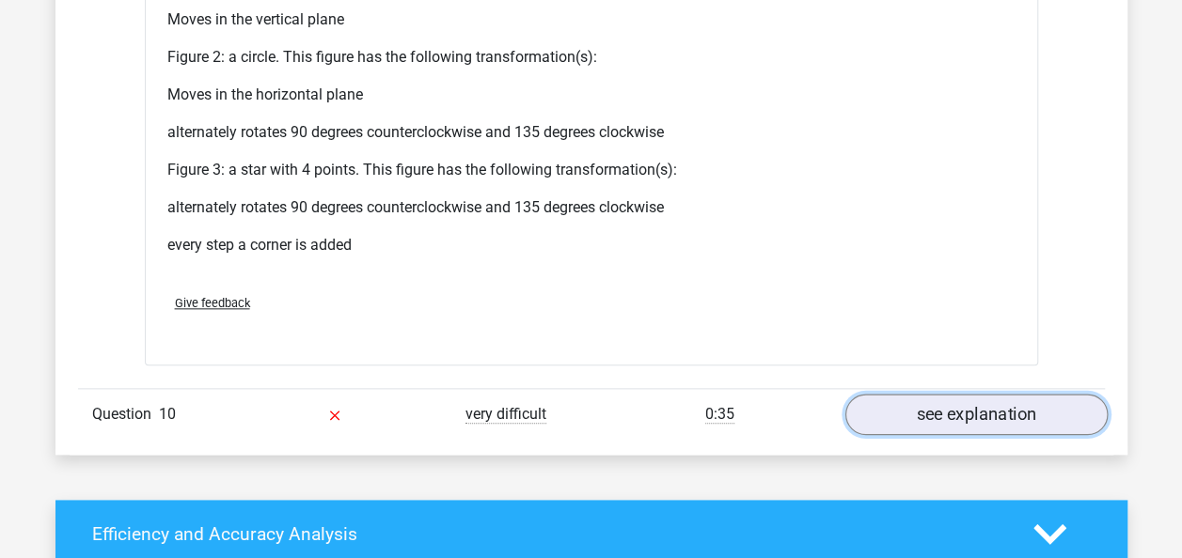
click at [935, 412] on link "see explanation" at bounding box center [975, 414] width 262 height 41
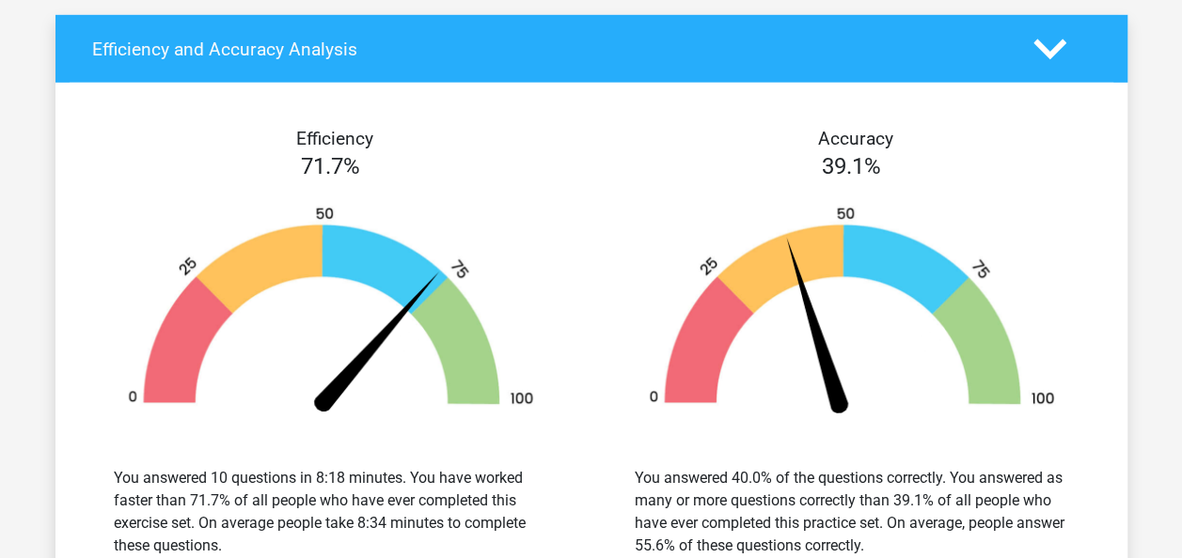
scroll to position [9945, 0]
